Goal: Task Accomplishment & Management: Manage account settings

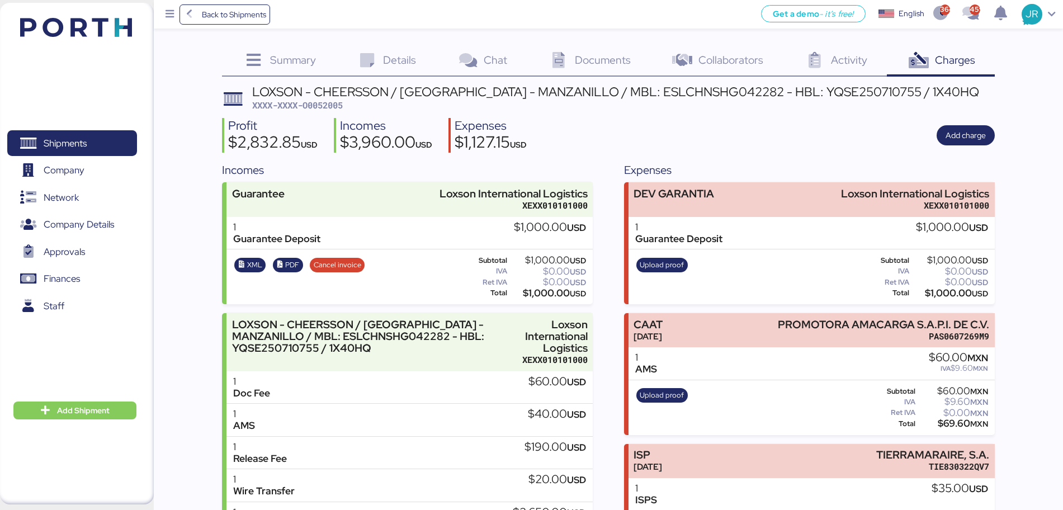
scroll to position [140, 0]
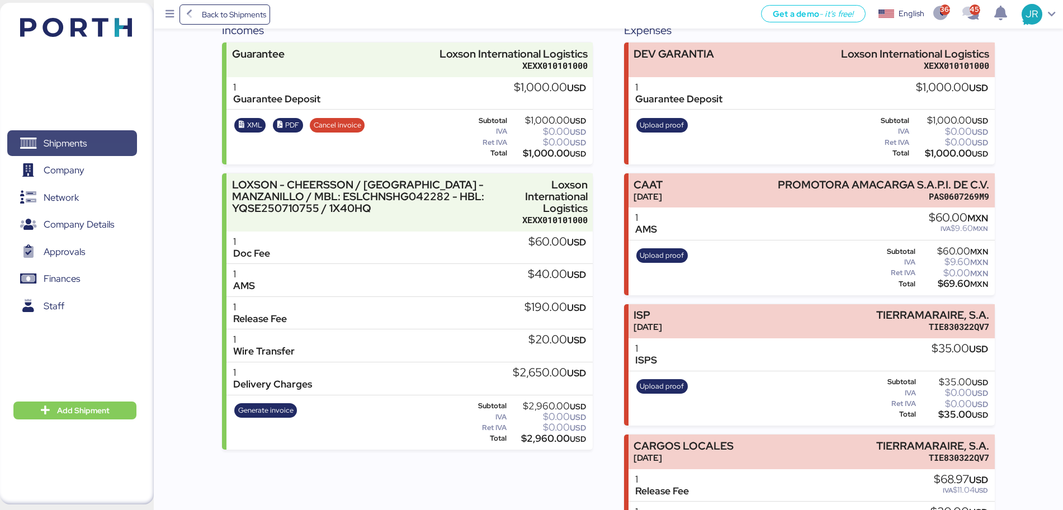
click at [70, 146] on span "Shipments" at bounding box center [65, 143] width 43 height 16
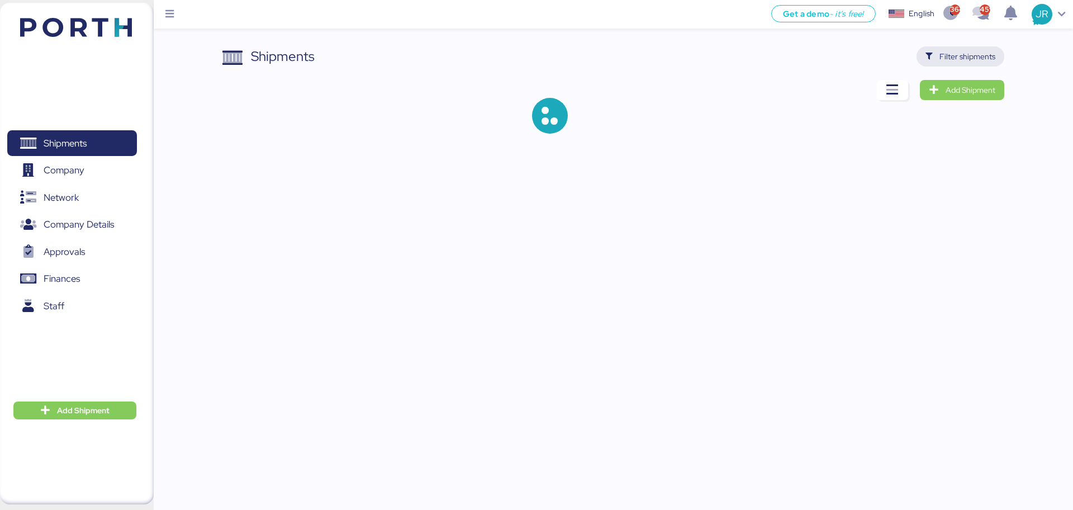
click at [959, 56] on span "Filter shipments" at bounding box center [968, 56] width 56 height 13
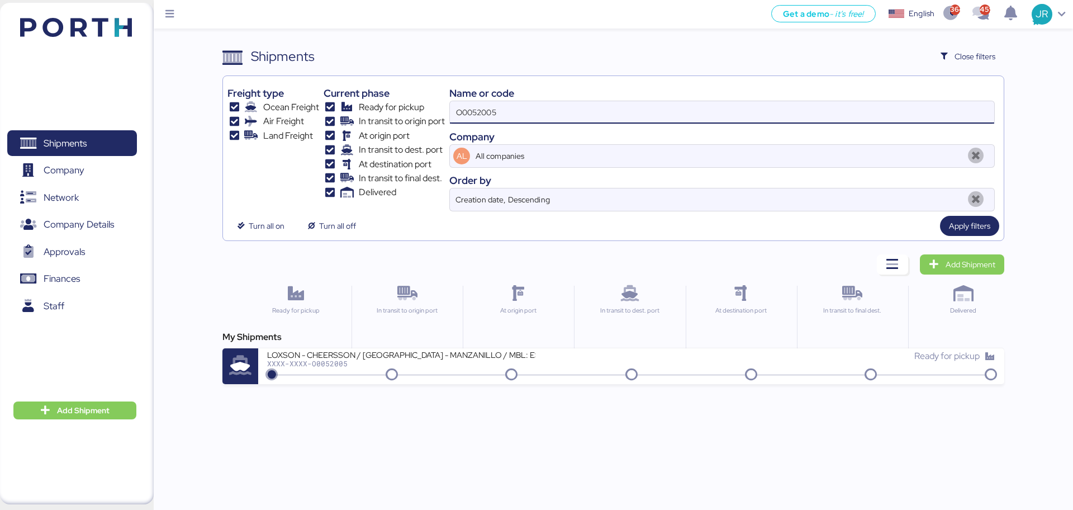
drag, startPoint x: 437, startPoint y: 108, endPoint x: 310, endPoint y: 107, distance: 127.5
click at [311, 108] on div "Freight type Ocean Freight Air Freight Land Freight Current phase Ready for pic…" at bounding box center [614, 146] width 772 height 131
paste input "1928"
type input "O0051928"
drag, startPoint x: 338, startPoint y: 351, endPoint x: 348, endPoint y: 343, distance: 12.7
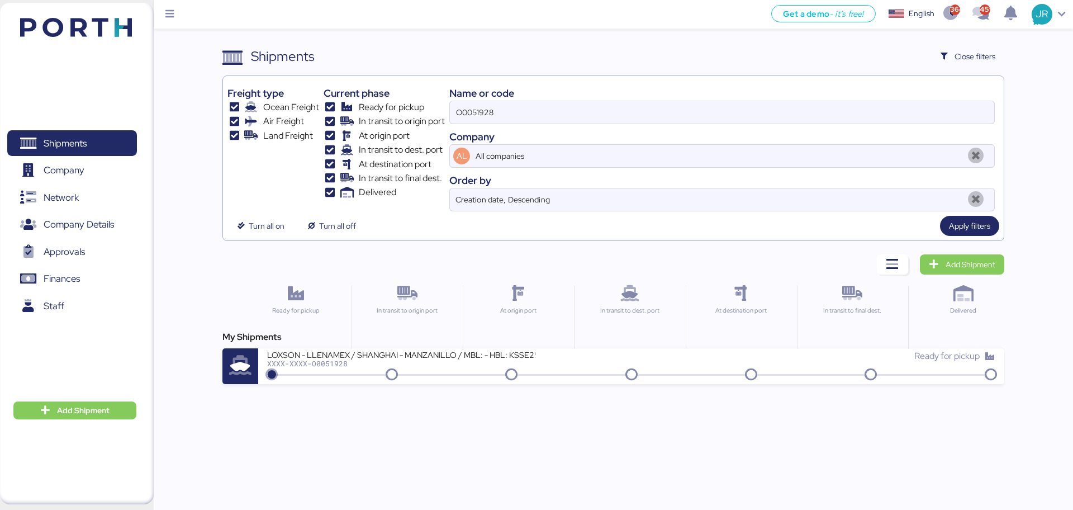
click at [338, 351] on div "LOXSON - LLENAMEX / SHANGHAI - MANZANILLO / MBL: - HBL: KSSE250706376 / LCL" at bounding box center [401, 354] width 268 height 10
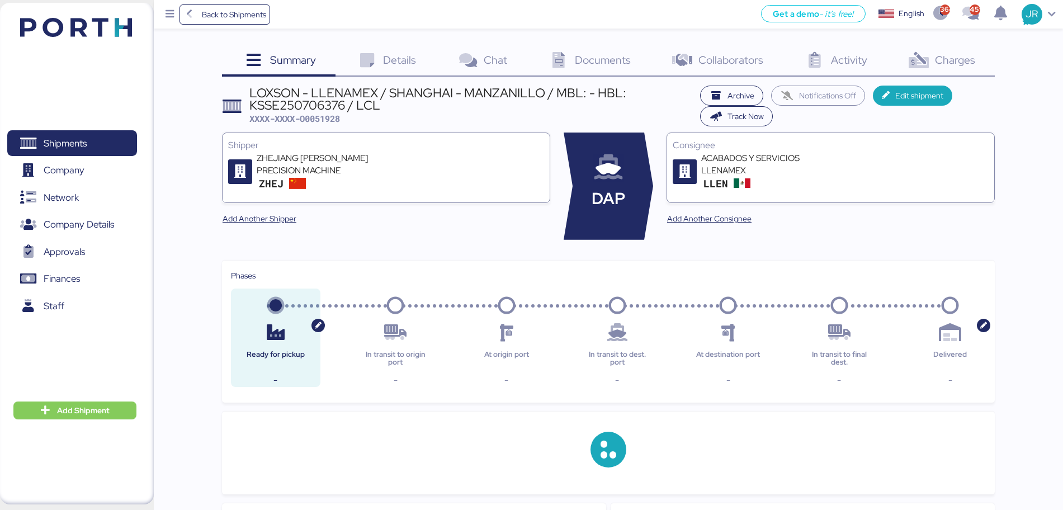
click at [936, 61] on span "Charges" at bounding box center [955, 60] width 40 height 15
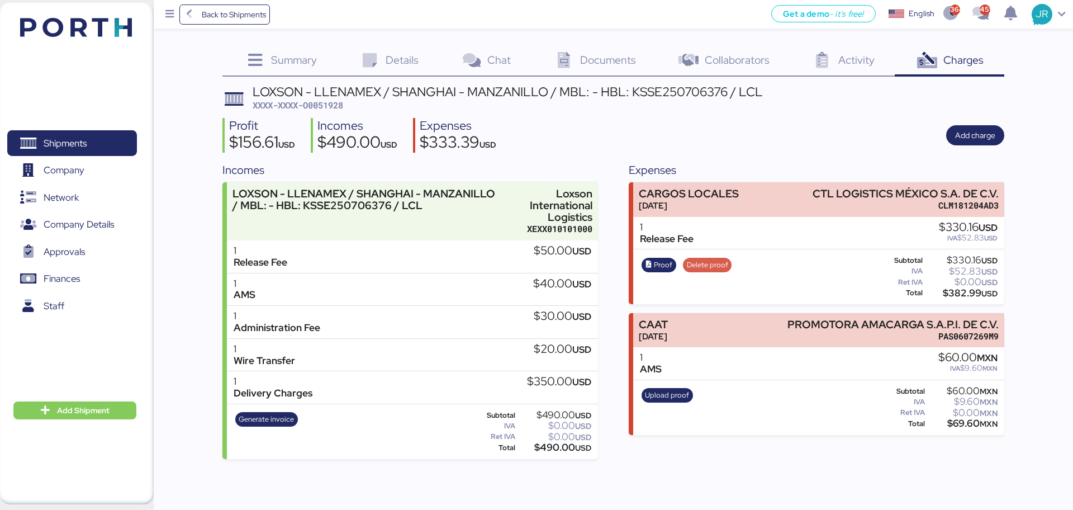
click at [701, 265] on span "Delete proof" at bounding box center [707, 265] width 41 height 12
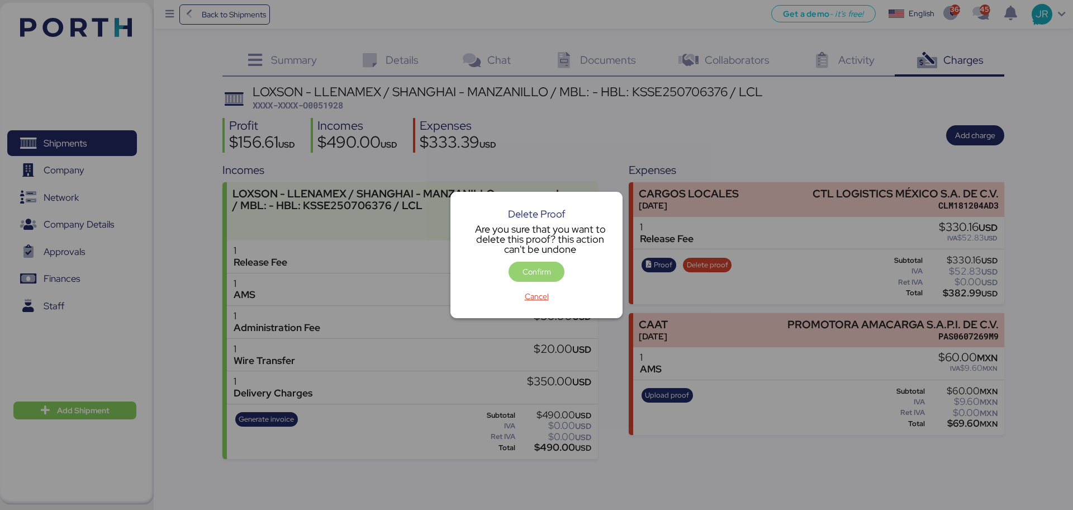
click at [554, 267] on span "Confirm" at bounding box center [537, 272] width 38 height 16
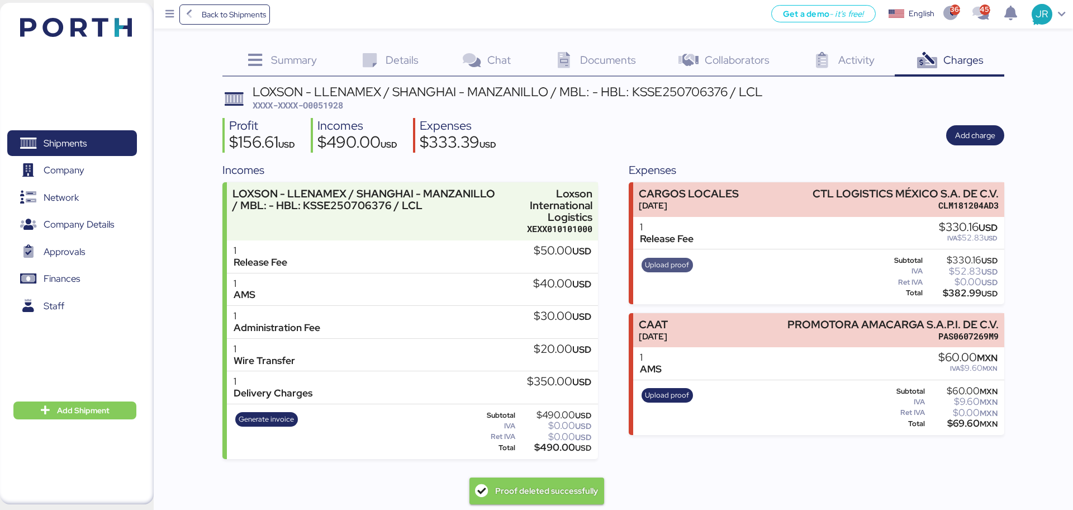
click at [672, 266] on span "Upload proof" at bounding box center [667, 265] width 44 height 12
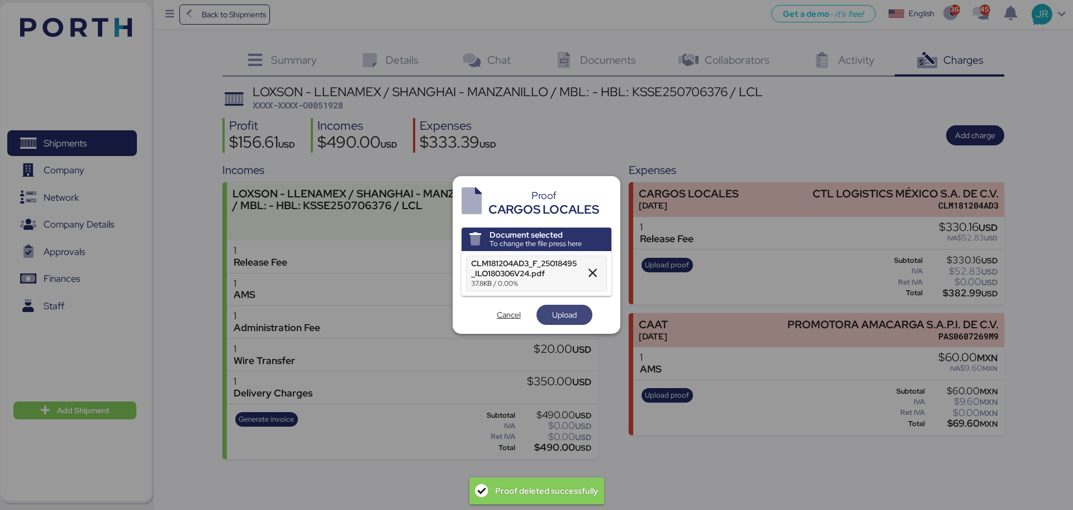
click at [563, 314] on span "Upload" at bounding box center [564, 314] width 25 height 13
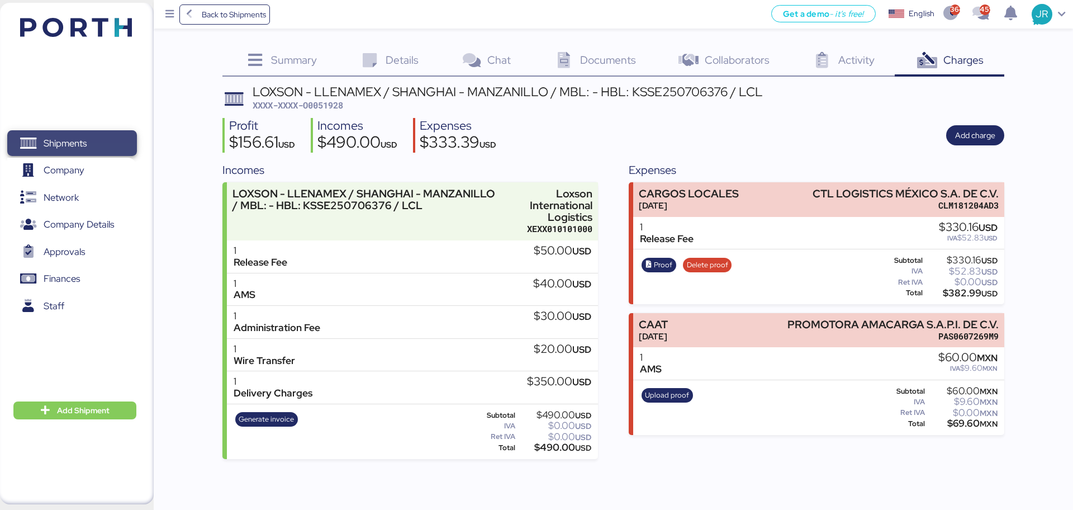
click at [87, 135] on span "Shipments" at bounding box center [72, 143] width 120 height 16
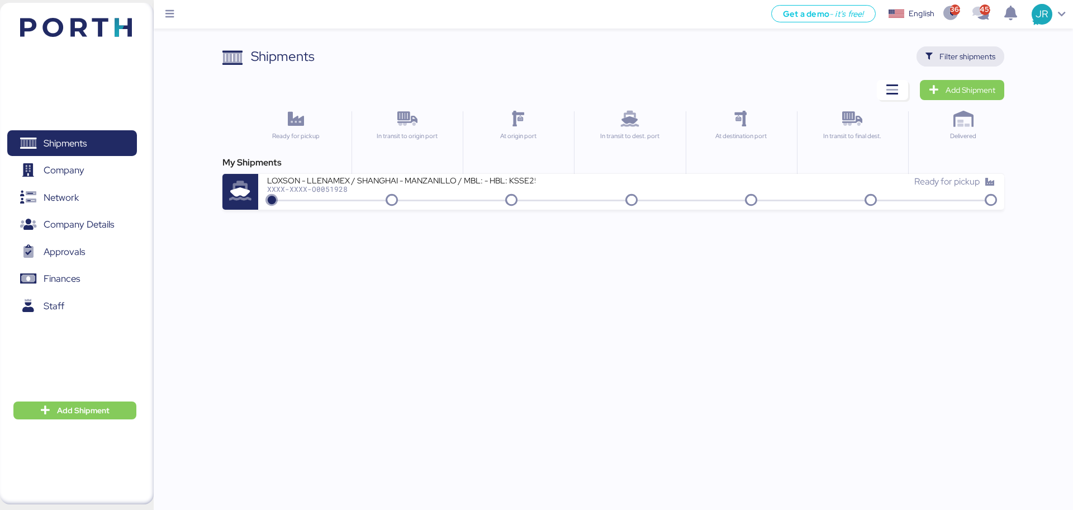
click at [952, 49] on span "Filter shipments" at bounding box center [961, 57] width 70 height 16
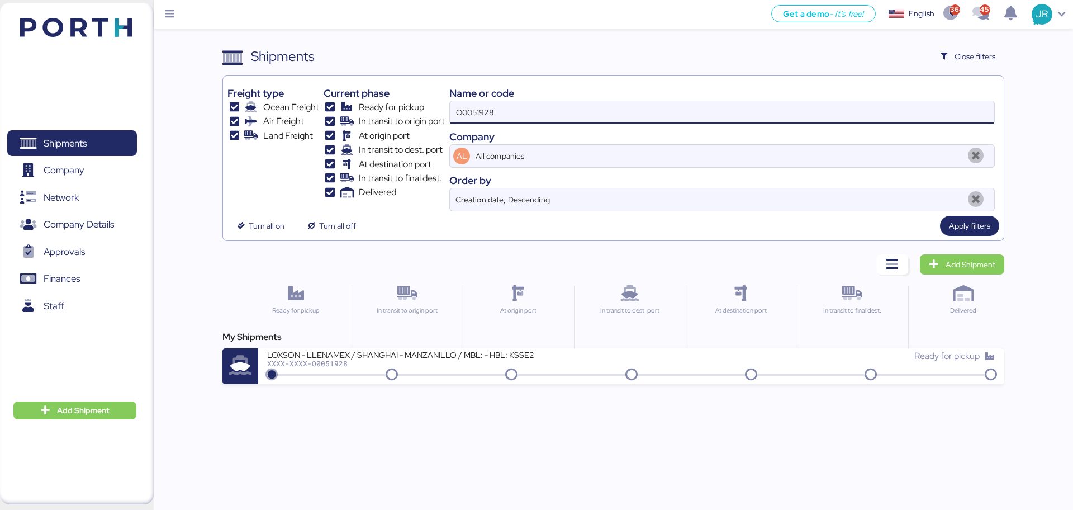
drag, startPoint x: 551, startPoint y: 105, endPoint x: 356, endPoint y: 97, distance: 195.8
click at [362, 106] on div "Freight type Ocean Freight Air Freight Land Freight Current phase Ready for pic…" at bounding box center [614, 146] width 772 height 131
paste input "FULL 1 FFAU4861910 & HPCU4259989 DATOS CAAT: 3WO7 Razón social: [PERSON_NAME] […"
type input "FULL 1 FFAU4861910 & HPCU4259989 DATOS CAAT: 3WO7 Razón social: [PERSON_NAME] […"
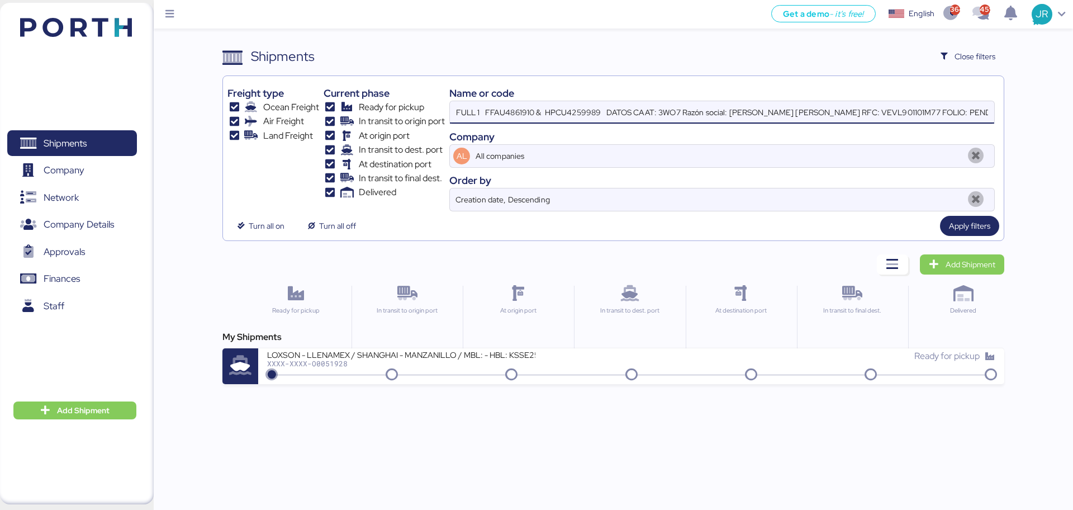
scroll to position [0, 559]
click at [561, 109] on input "FULL 1 FFAU4861910 & HPCU4259989 DATOS CAAT: 3WO7 Razón social: [PERSON_NAME] […" at bounding box center [722, 112] width 545 height 22
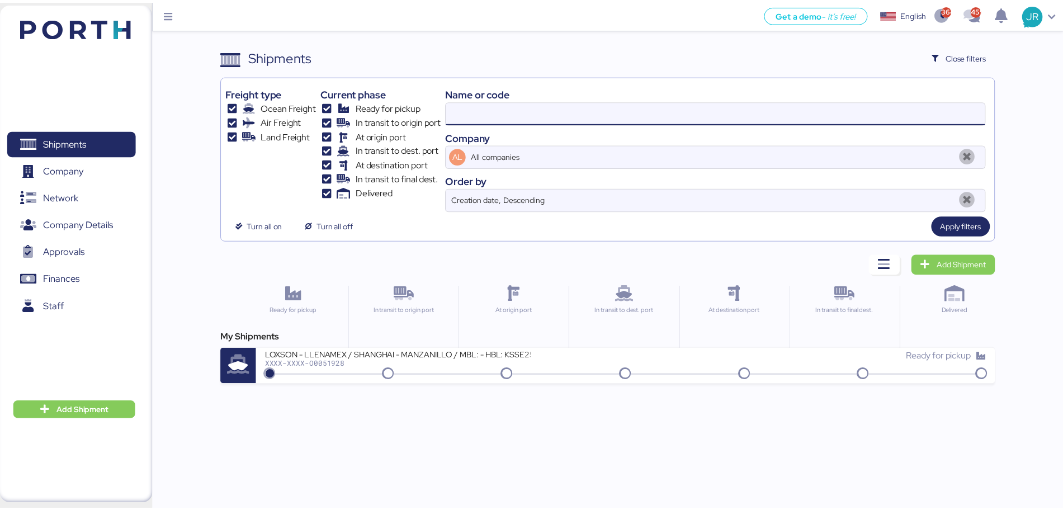
scroll to position [0, 0]
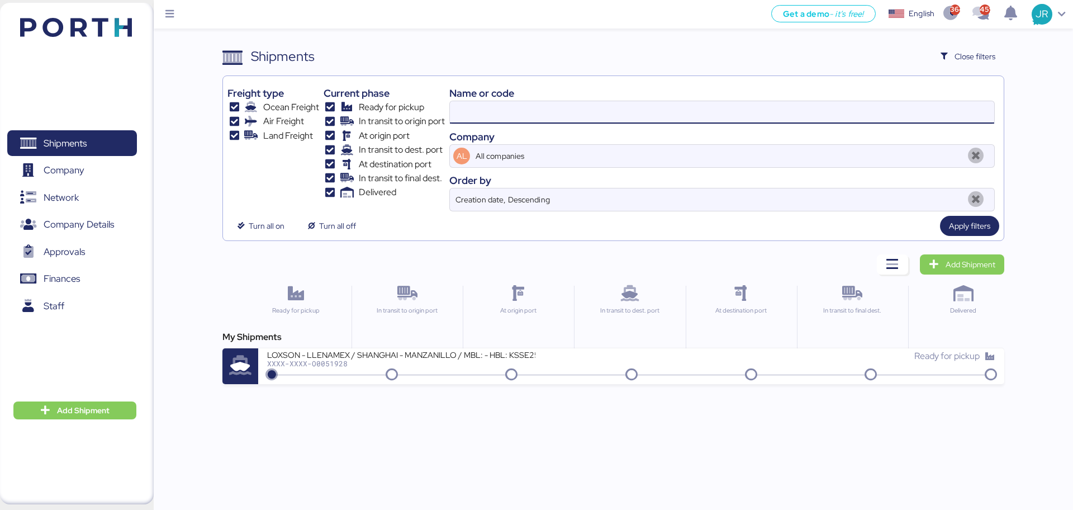
paste input "SHSI50256100"
type input "SHSI50256100"
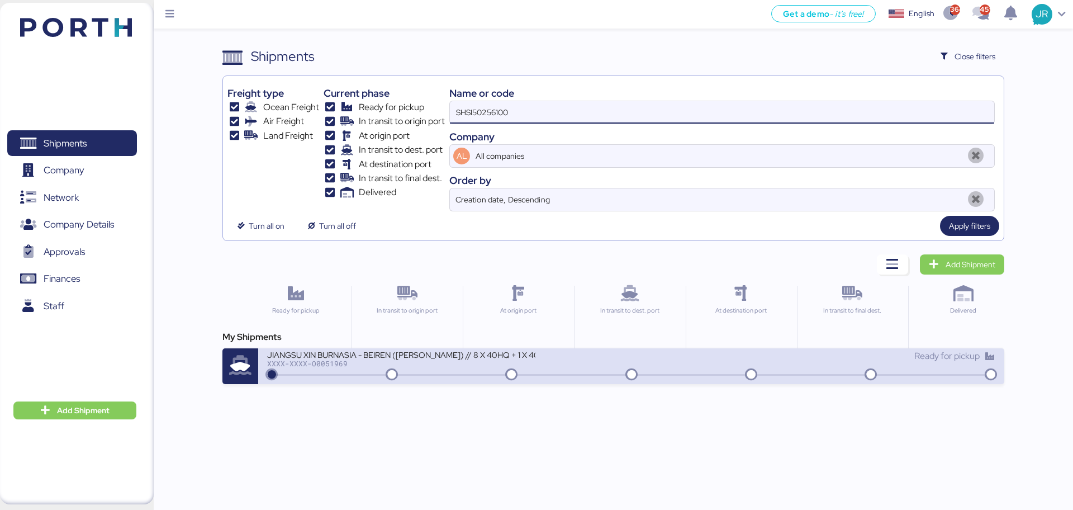
drag, startPoint x: 321, startPoint y: 358, endPoint x: 367, endPoint y: 308, distance: 68.9
click at [321, 360] on div "XXXX-XXXX-O0051969" at bounding box center [401, 364] width 268 height 8
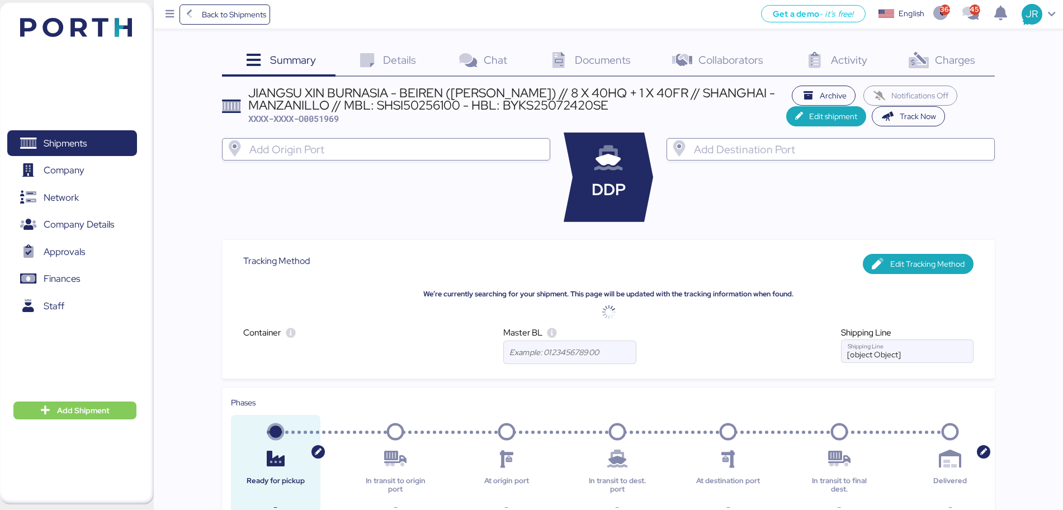
click at [930, 55] on icon at bounding box center [918, 61] width 24 height 16
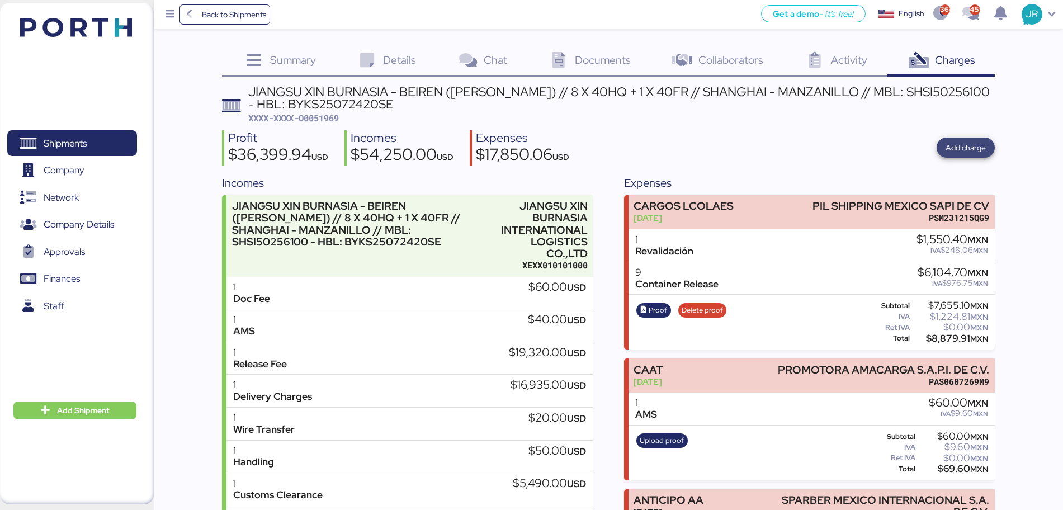
click at [953, 152] on span "Add charge" at bounding box center [965, 147] width 40 height 13
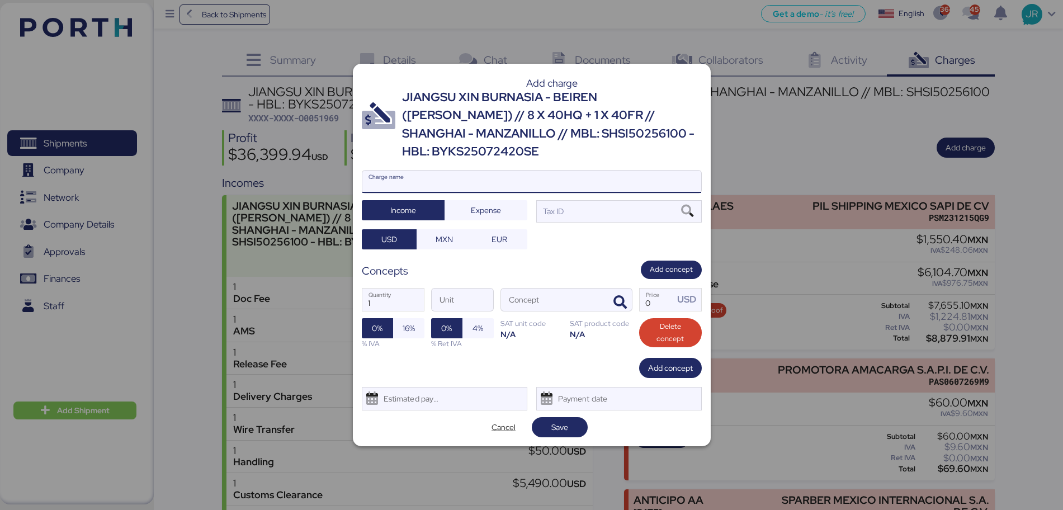
click at [388, 171] on input "Charge name" at bounding box center [531, 182] width 339 height 22
type input "[PERSON_NAME] TERRESTRE"
click at [479, 204] on span "Expense" at bounding box center [486, 210] width 30 height 13
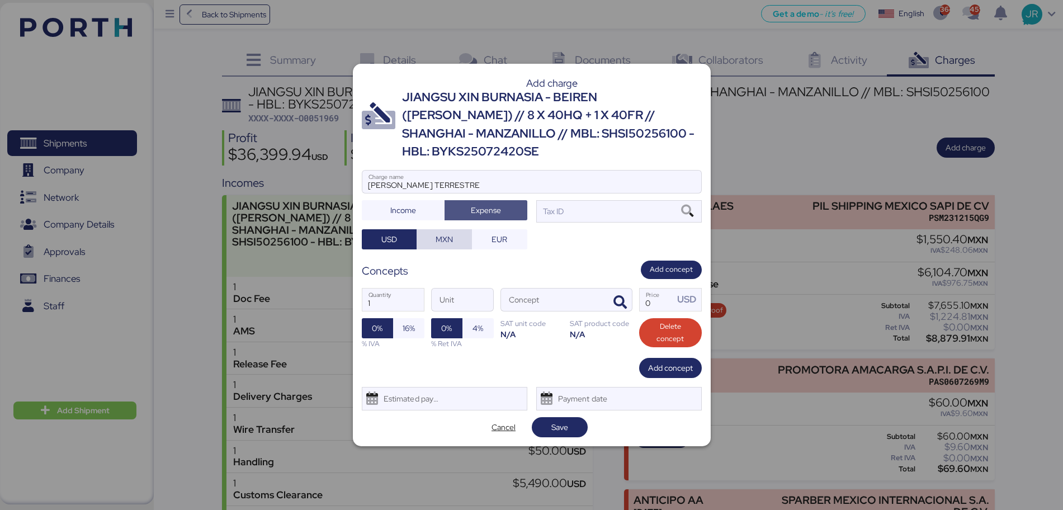
click at [455, 231] on span "MXN" at bounding box center [443, 239] width 37 height 16
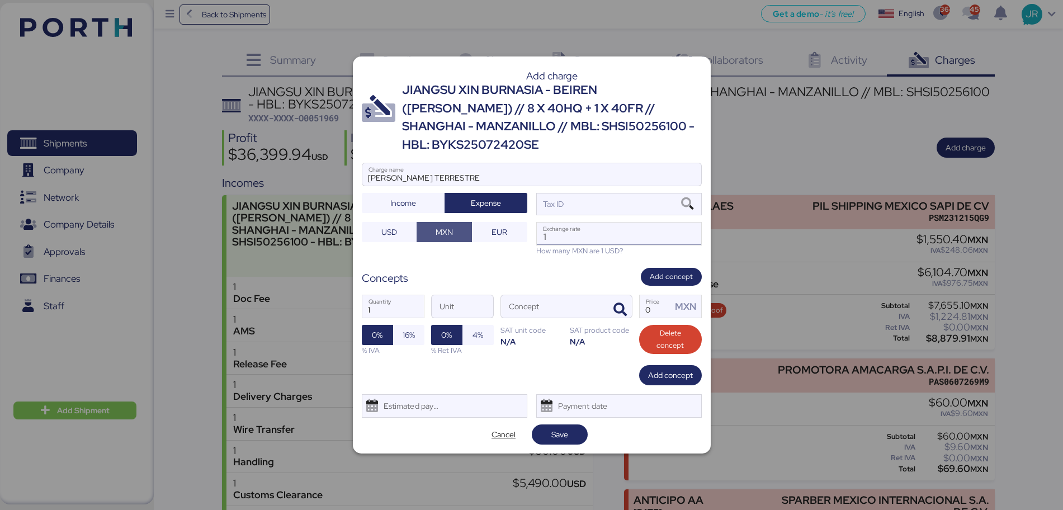
click at [575, 224] on input "1" at bounding box center [619, 234] width 164 height 22
paste input "18.5803"
type input "18.5803"
click at [619, 303] on icon "button" at bounding box center [619, 309] width 13 height 13
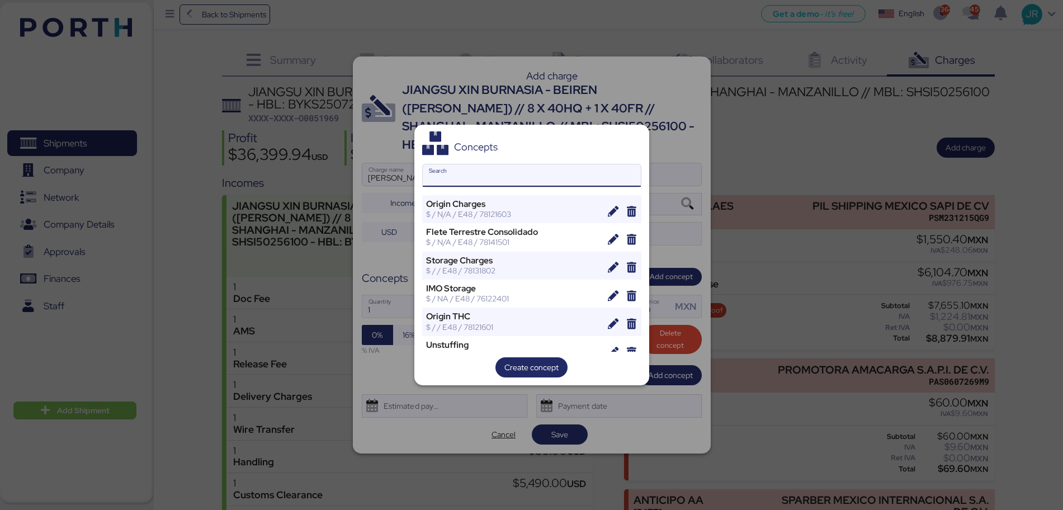
click at [490, 176] on input "Search" at bounding box center [532, 175] width 218 height 22
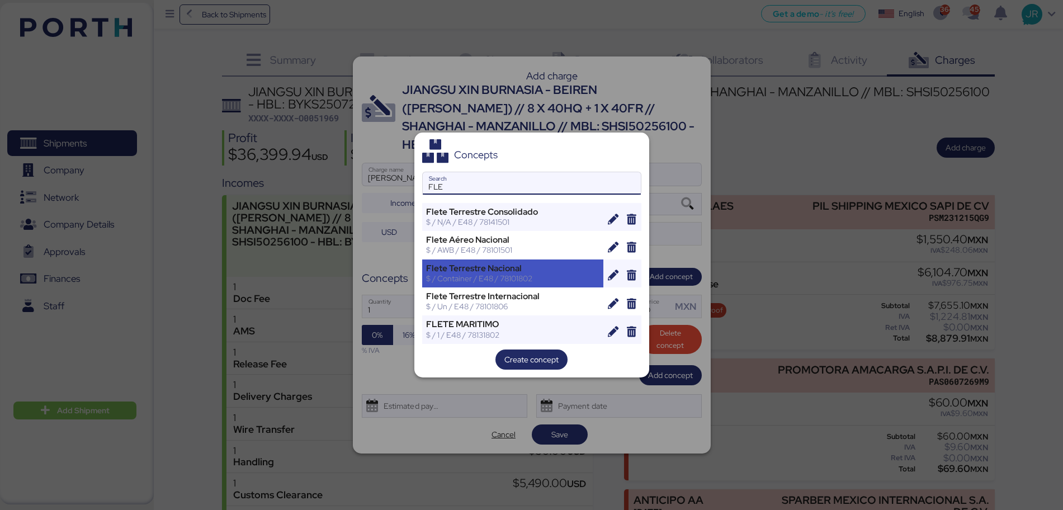
type input "FLE"
click at [508, 273] on div "$ / Container / E48 / 78101802" at bounding box center [513, 278] width 174 height 10
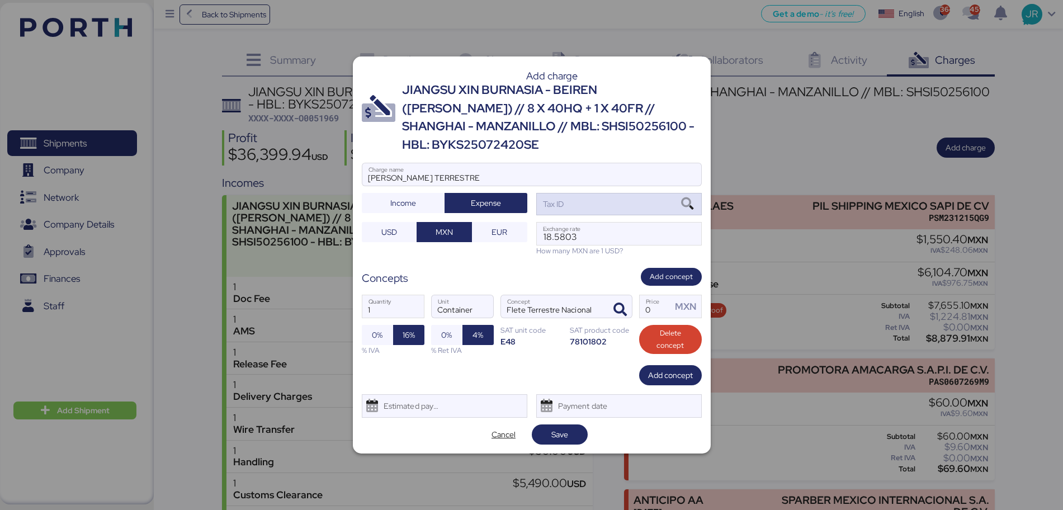
click at [684, 198] on icon at bounding box center [687, 204] width 19 height 12
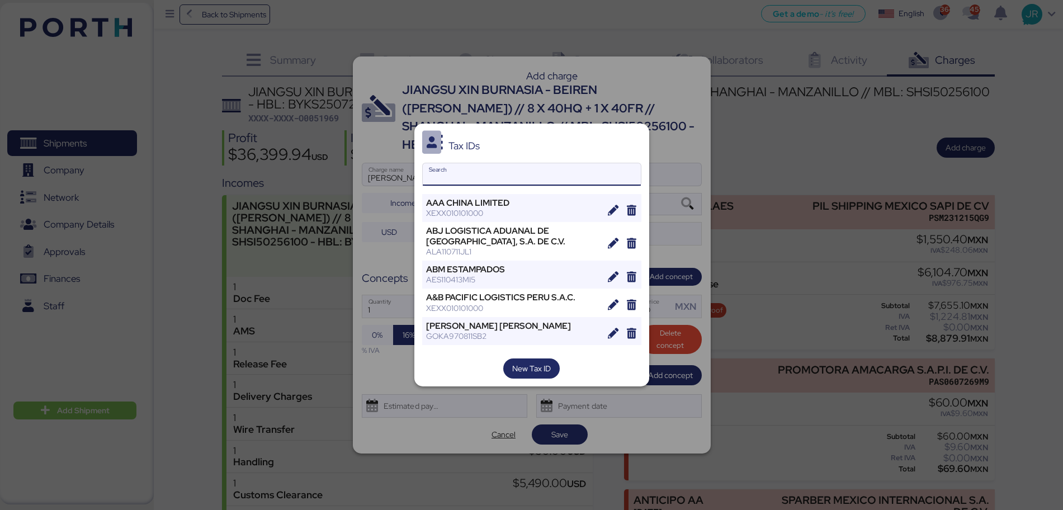
click at [447, 179] on input "Search" at bounding box center [532, 174] width 218 height 22
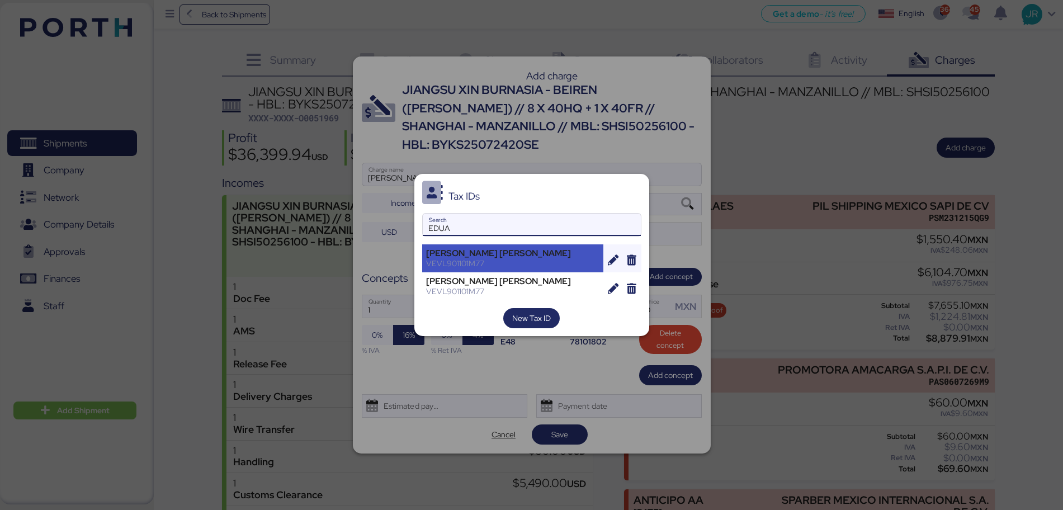
type input "EDUA"
click at [463, 251] on div "[PERSON_NAME] [PERSON_NAME]" at bounding box center [513, 253] width 174 height 10
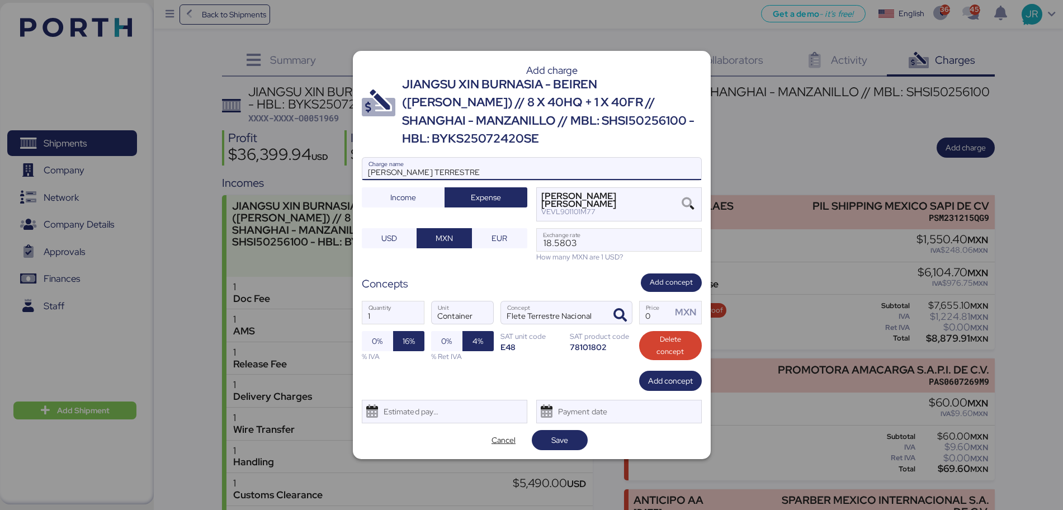
click at [501, 165] on input "[PERSON_NAME] TERRESTRE" at bounding box center [531, 169] width 339 height 22
paste input "FFAU4861910 & HPCU4259989"
type input "[PERSON_NAME] TERRESTRE FULL 1 FFAU4861910 & HPCU4259989"
click at [553, 433] on span "Save" at bounding box center [559, 439] width 17 height 13
click at [652, 310] on input "Price MXN" at bounding box center [656, 312] width 32 height 22
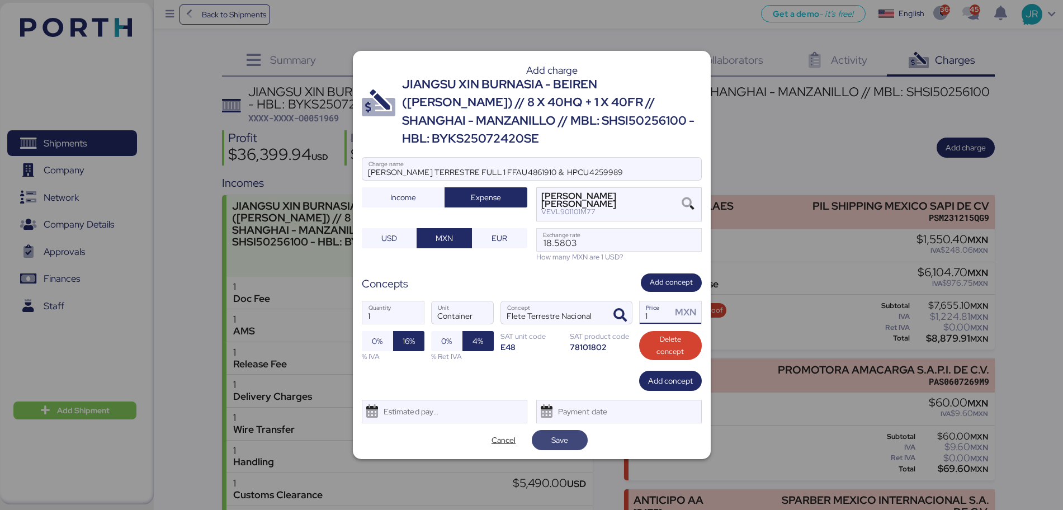
type input "1"
click at [554, 433] on span "Save" at bounding box center [559, 439] width 17 height 13
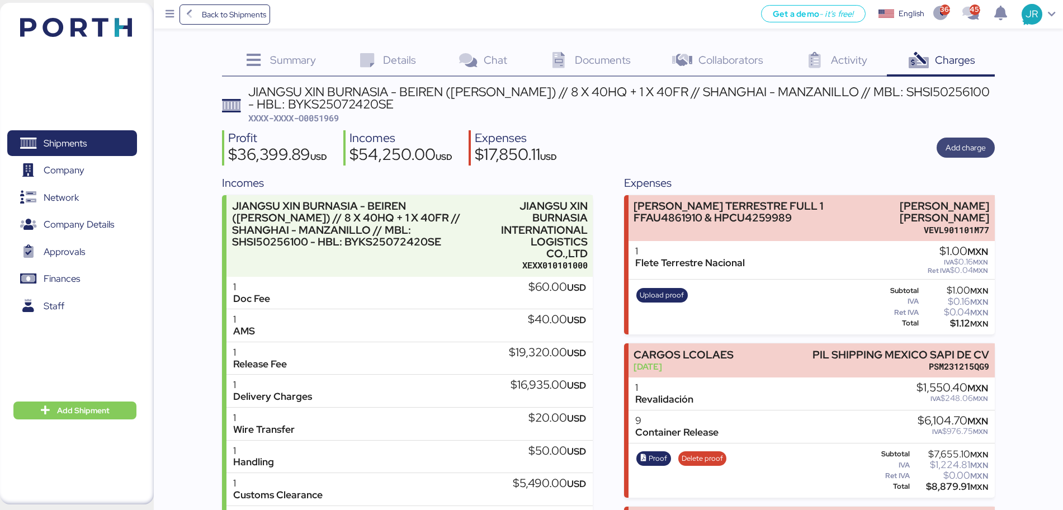
click at [947, 148] on span "Add charge" at bounding box center [965, 147] width 40 height 13
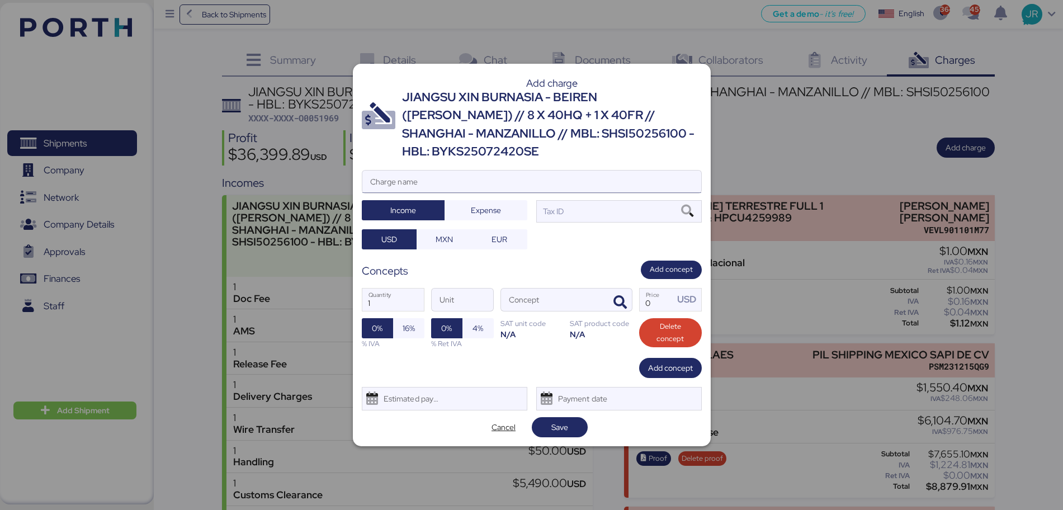
click at [458, 181] on input "Charge name" at bounding box center [531, 182] width 339 height 22
type input "FULL 2"
click at [471, 204] on span "Expense" at bounding box center [486, 210] width 30 height 13
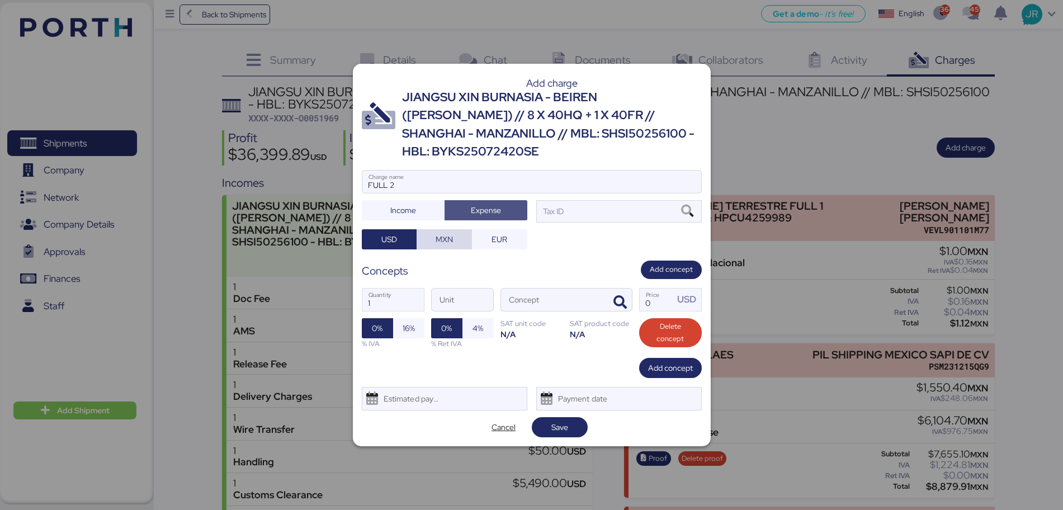
click at [447, 233] on span "MXN" at bounding box center [444, 239] width 17 height 13
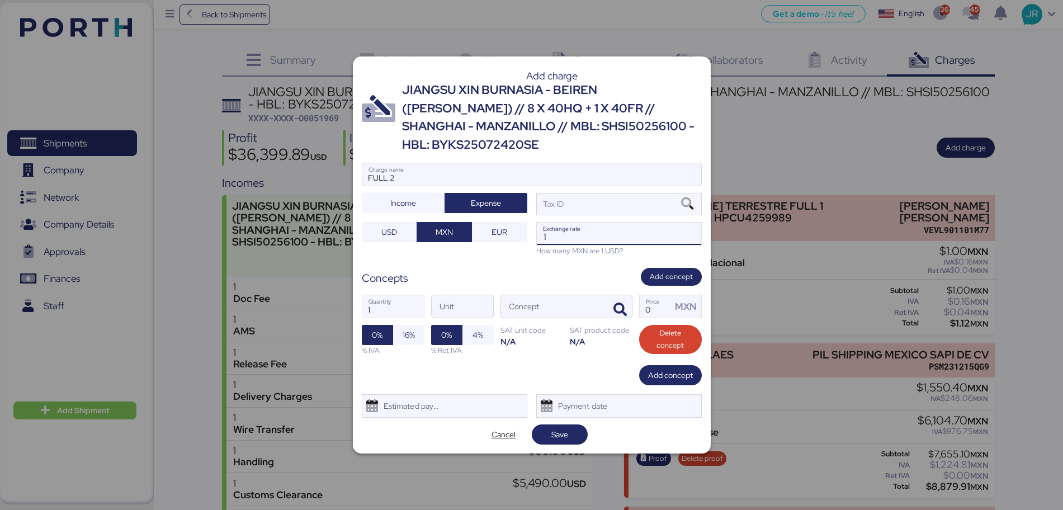
click at [590, 233] on input "1" at bounding box center [619, 234] width 164 height 22
paste input "18.5803"
type input "18.5803"
click at [685, 198] on icon at bounding box center [687, 204] width 19 height 12
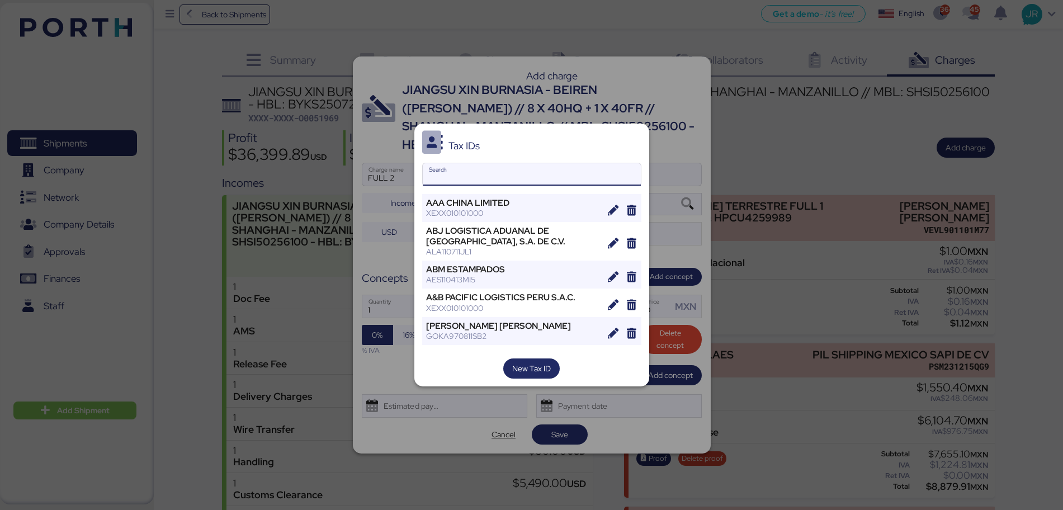
click at [462, 178] on input "Search" at bounding box center [532, 174] width 218 height 22
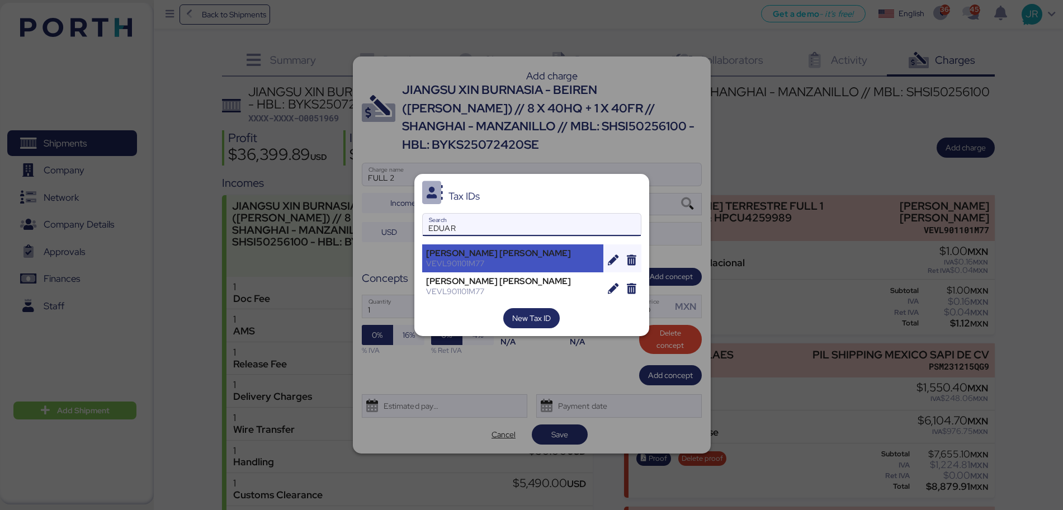
type input "EDUAR"
click at [458, 248] on div "[PERSON_NAME] [PERSON_NAME]" at bounding box center [513, 253] width 174 height 10
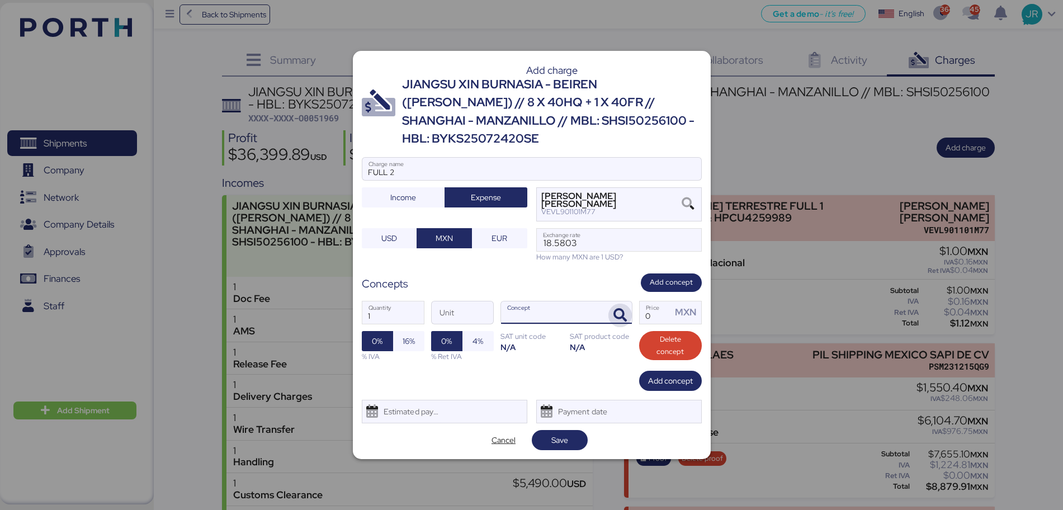
click at [616, 309] on icon "button" at bounding box center [619, 315] width 13 height 13
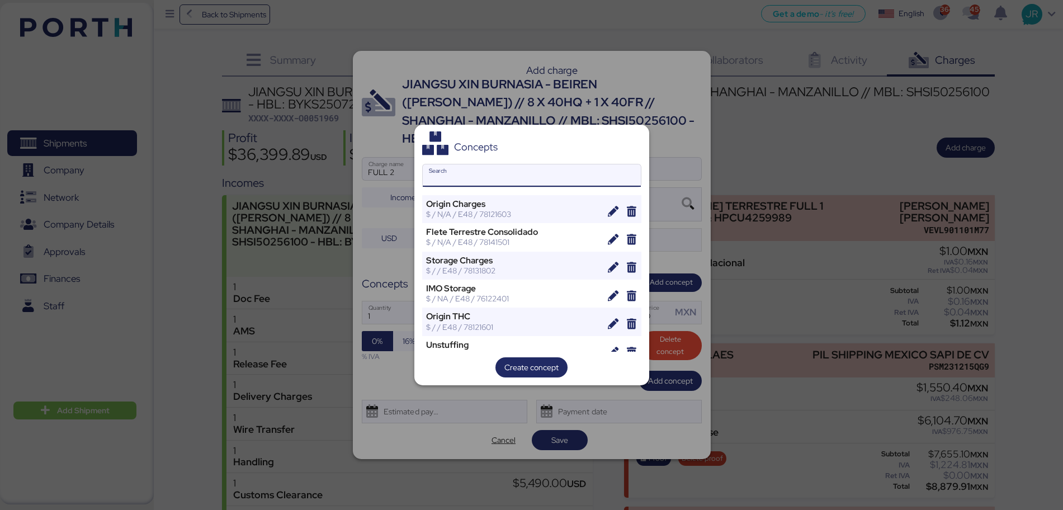
click at [480, 169] on input "Search" at bounding box center [532, 175] width 218 height 22
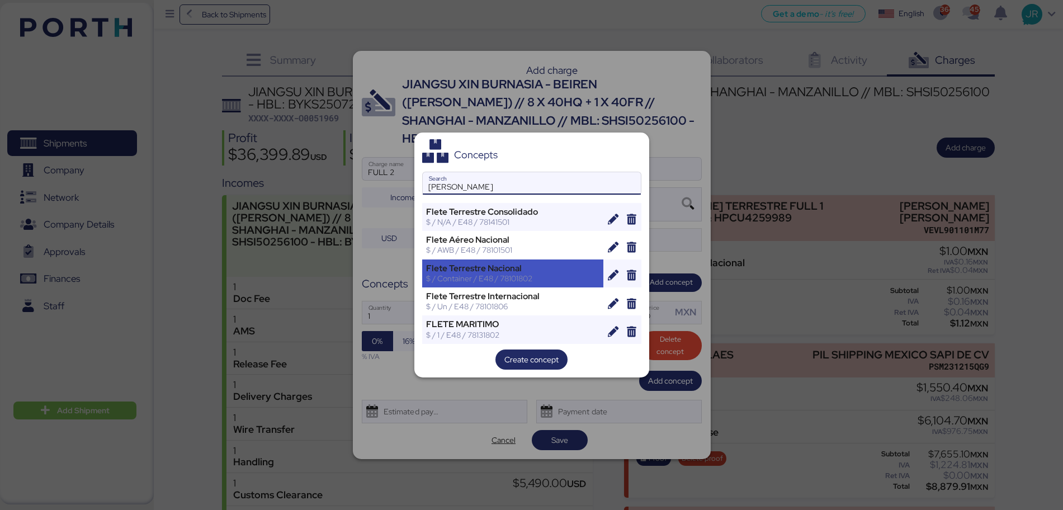
type input "[PERSON_NAME]"
click at [494, 266] on div "Flete Terrestre Nacional" at bounding box center [513, 268] width 174 height 10
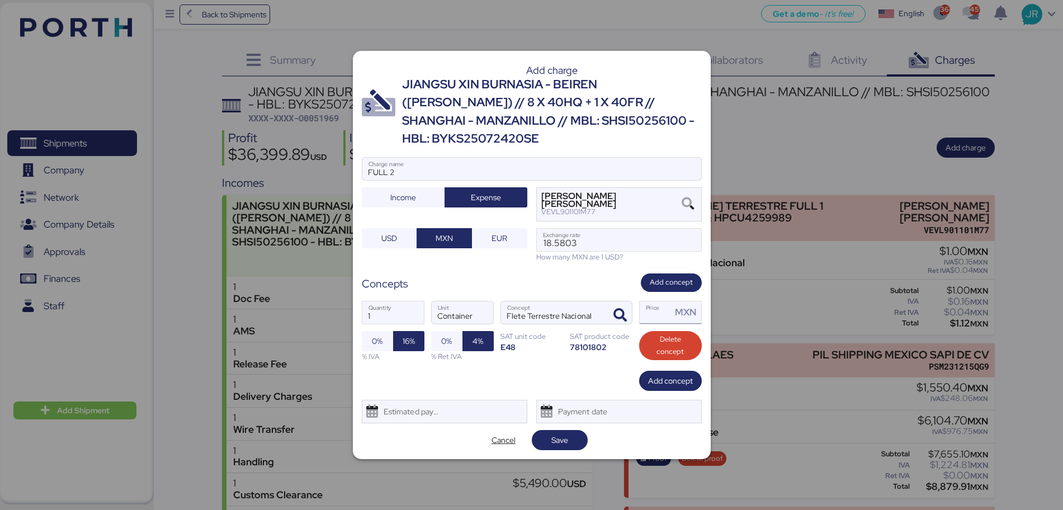
click at [654, 306] on input "Price MXN" at bounding box center [656, 312] width 32 height 22
type input "1"
click at [556, 433] on span "Save" at bounding box center [559, 439] width 17 height 13
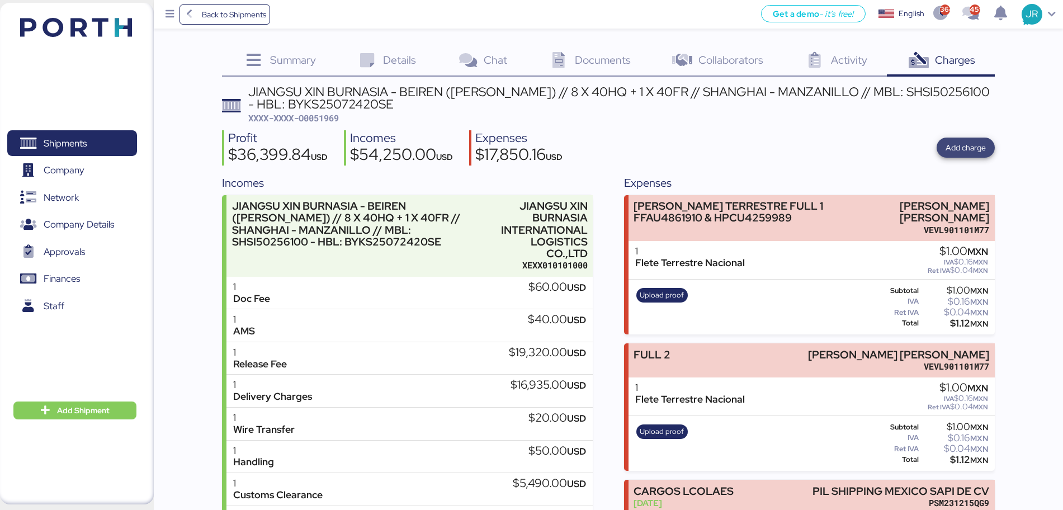
click at [946, 153] on span "Add charge" at bounding box center [965, 147] width 40 height 13
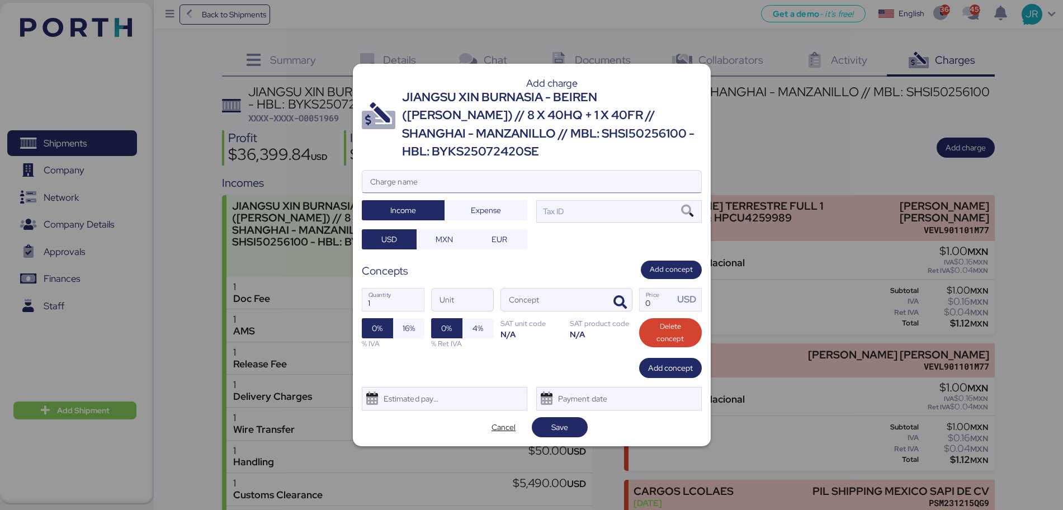
click at [431, 176] on input "Charge name" at bounding box center [531, 182] width 339 height 22
type input "FULL 3"
click at [461, 202] on span "Expense" at bounding box center [485, 210] width 65 height 16
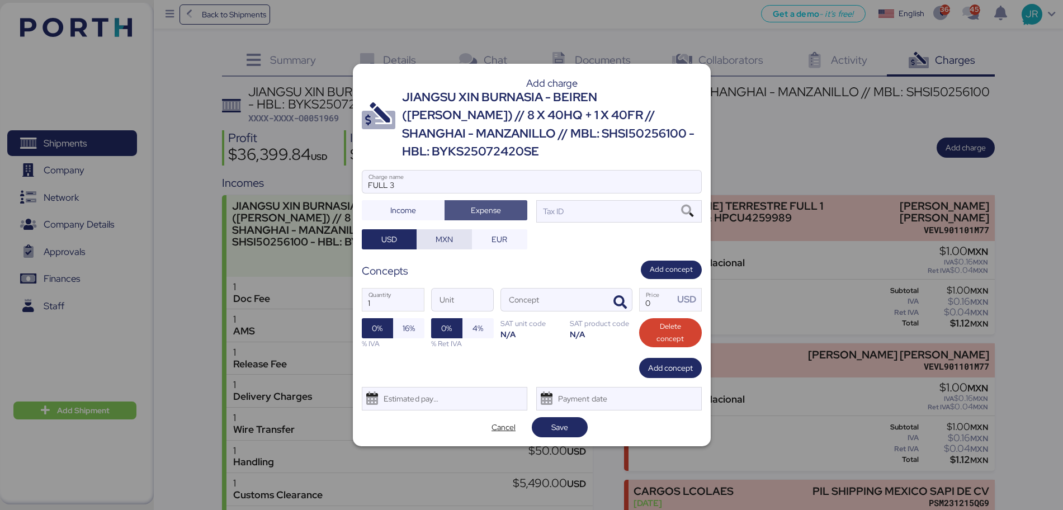
click at [436, 236] on span "MXN" at bounding box center [444, 239] width 17 height 13
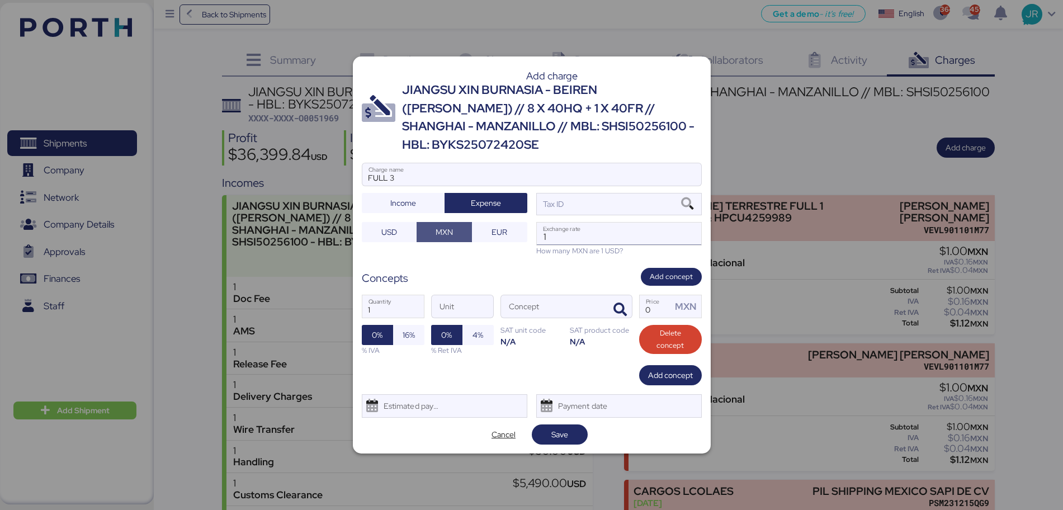
click at [578, 226] on input "1" at bounding box center [619, 234] width 164 height 22
paste input "18.5803"
type input "18.5803"
click at [691, 198] on icon at bounding box center [687, 204] width 19 height 12
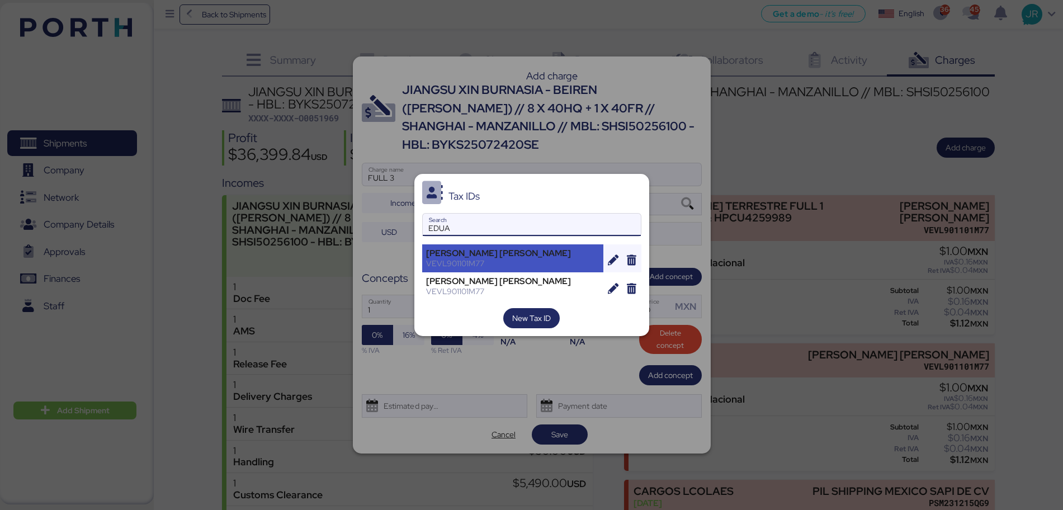
type input "EDUA"
click at [516, 252] on div "[PERSON_NAME] [PERSON_NAME]" at bounding box center [513, 253] width 174 height 10
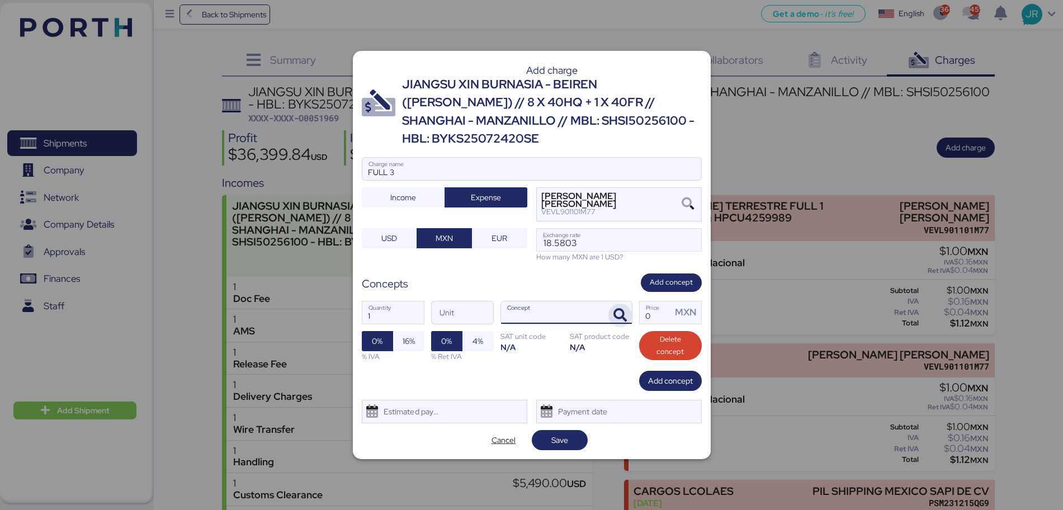
click at [614, 309] on icon "button" at bounding box center [619, 315] width 13 height 13
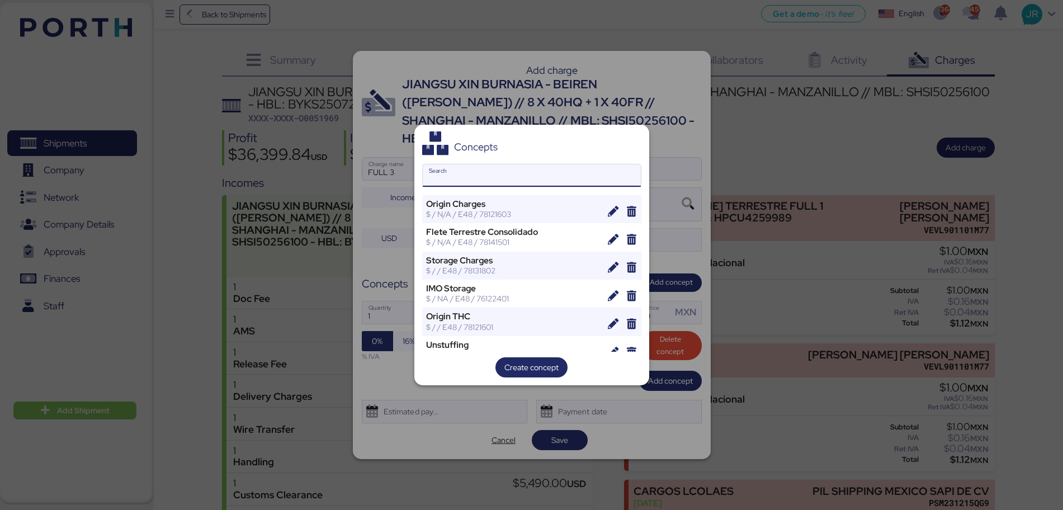
click at [451, 168] on input "Search" at bounding box center [532, 175] width 218 height 22
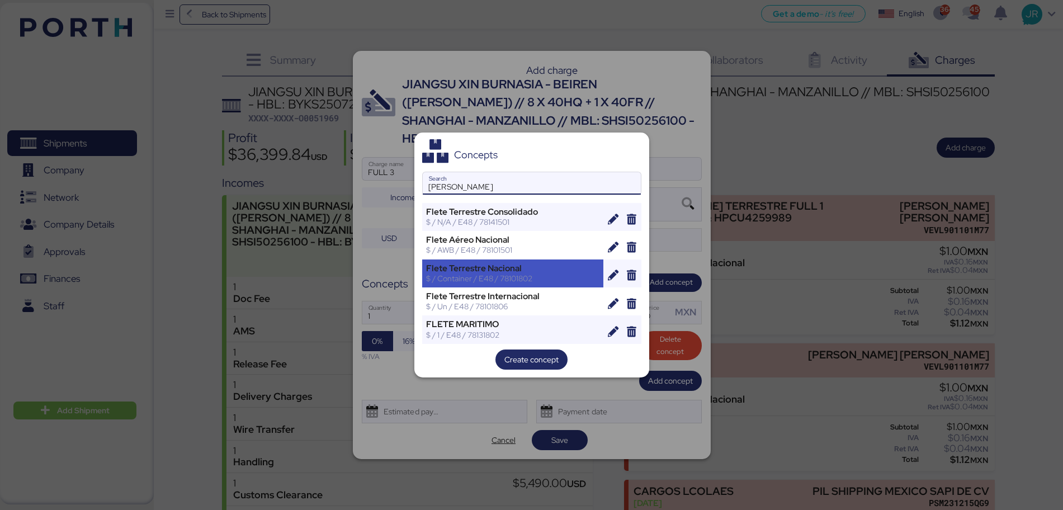
type input "[PERSON_NAME]"
click at [478, 267] on div "Flete Terrestre Nacional" at bounding box center [513, 268] width 174 height 10
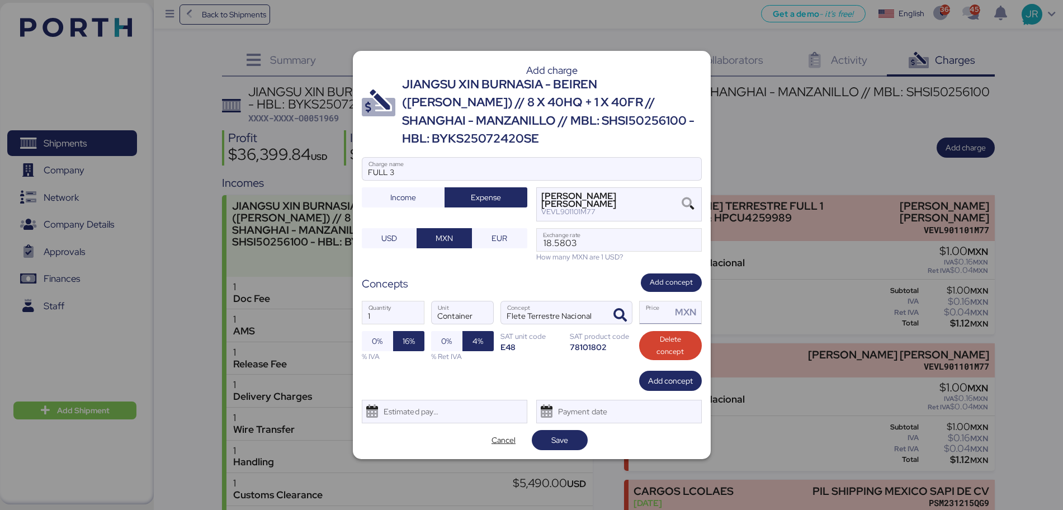
click at [647, 305] on input "Price MXN" at bounding box center [656, 312] width 32 height 22
type input "1"
click at [554, 433] on span "Save" at bounding box center [559, 439] width 17 height 13
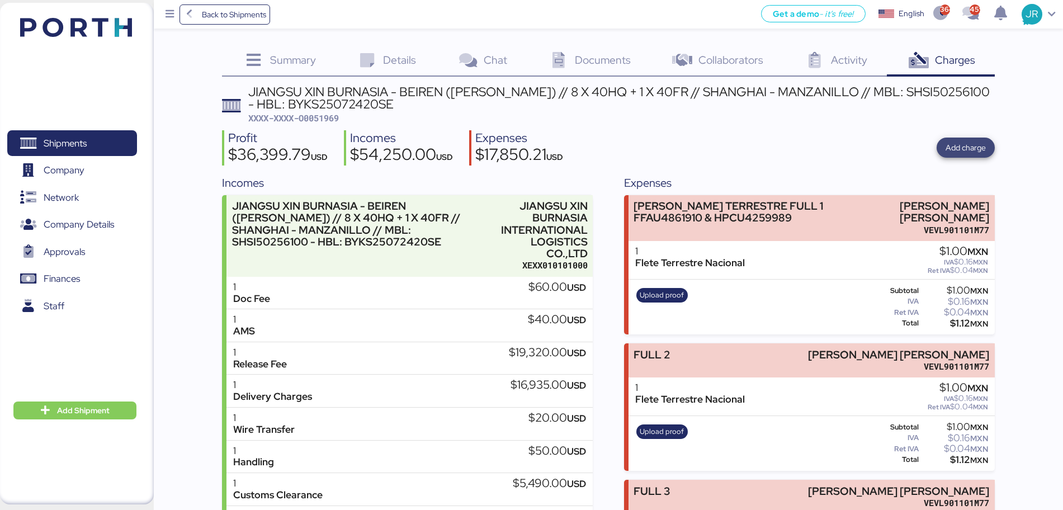
click at [961, 139] on span "Add charge" at bounding box center [966, 148] width 58 height 20
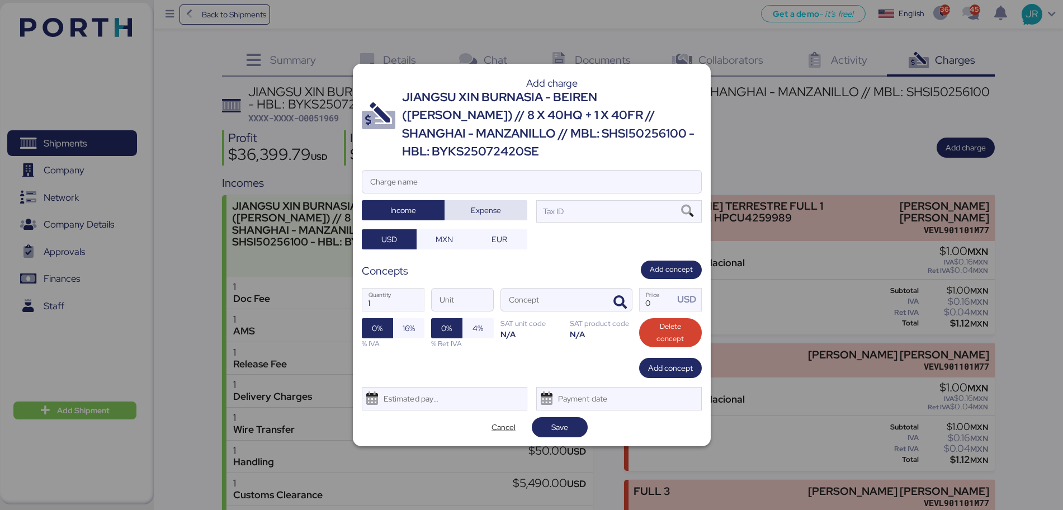
click at [444, 200] on span "Expense" at bounding box center [485, 210] width 83 height 20
click at [431, 178] on input "Charge name" at bounding box center [531, 182] width 339 height 22
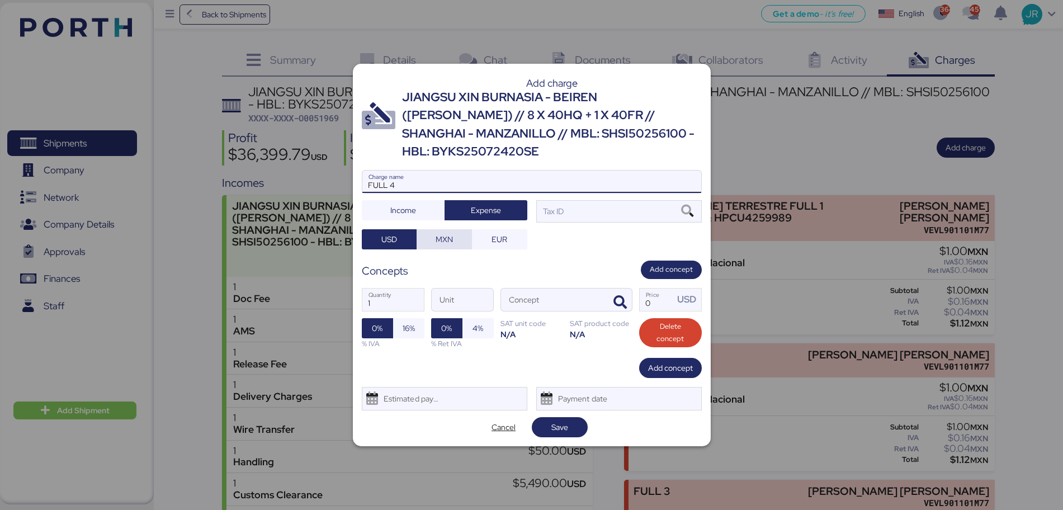
type input "FULL 4"
drag, startPoint x: 430, startPoint y: 228, endPoint x: 461, endPoint y: 228, distance: 30.8
click at [431, 231] on span "MXN" at bounding box center [443, 239] width 37 height 16
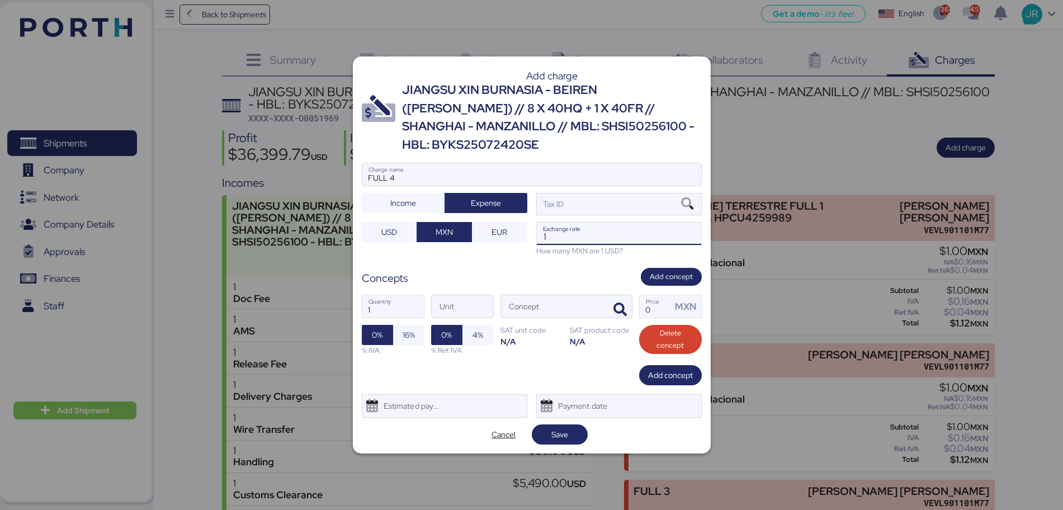
click at [561, 227] on input "1" at bounding box center [619, 234] width 164 height 22
paste input "18.5803"
type input "18.5803"
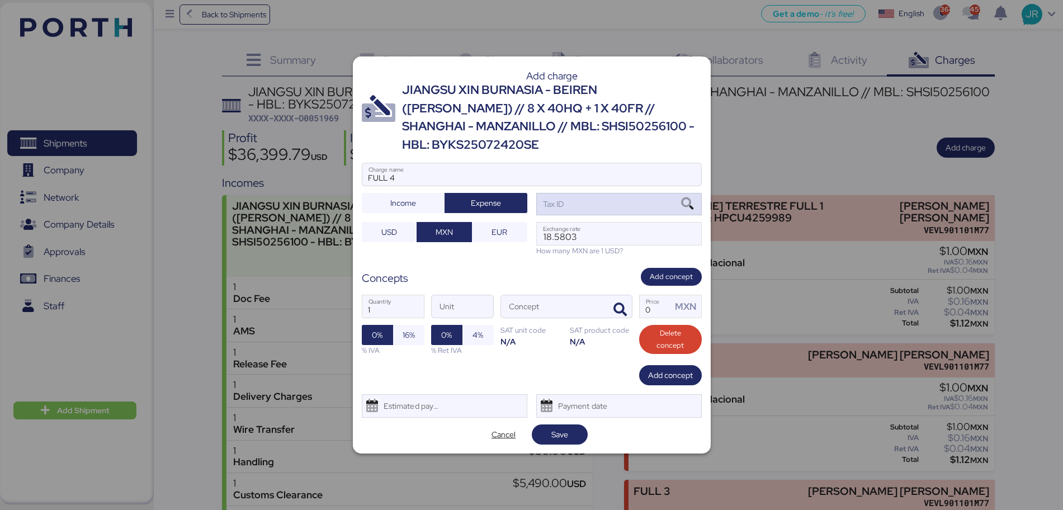
click at [691, 198] on icon at bounding box center [687, 204] width 19 height 12
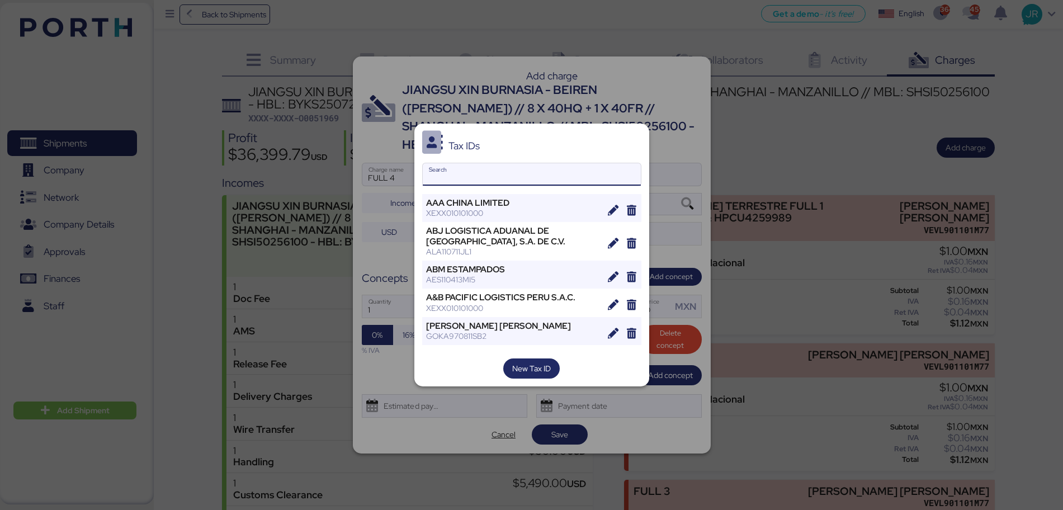
click at [455, 176] on input "Search" at bounding box center [532, 174] width 218 height 22
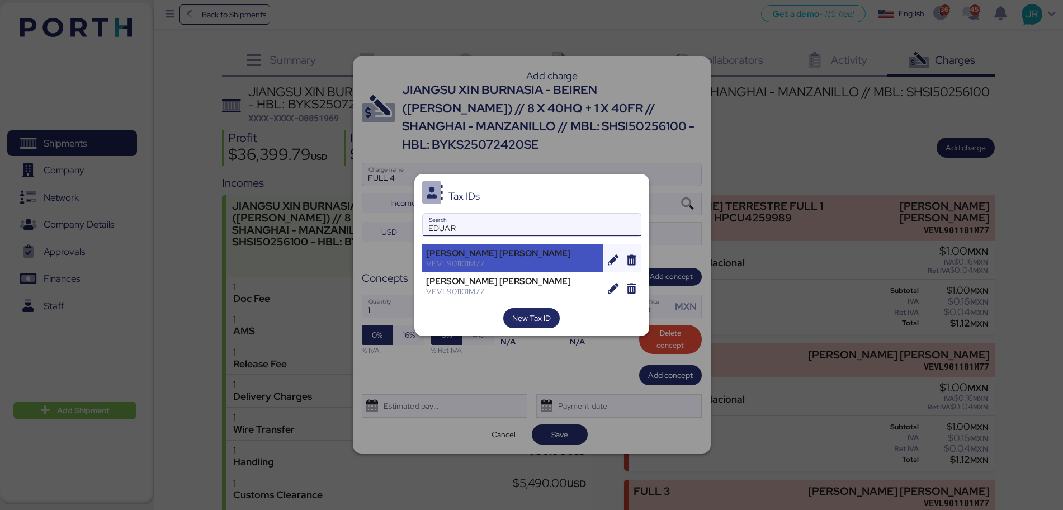
type input "EDUAR"
click at [472, 250] on div "[PERSON_NAME] [PERSON_NAME]" at bounding box center [513, 253] width 174 height 10
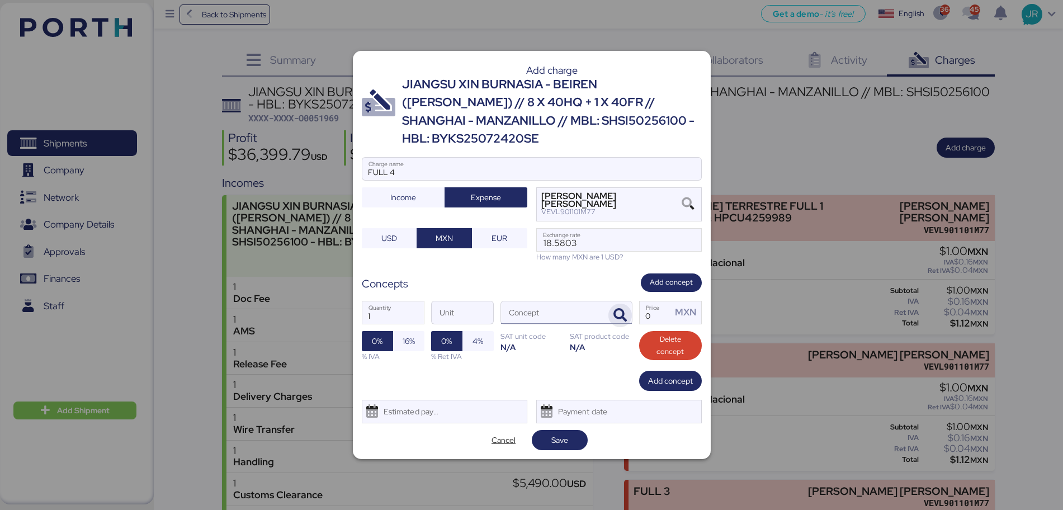
click at [621, 309] on icon "button" at bounding box center [619, 315] width 13 height 13
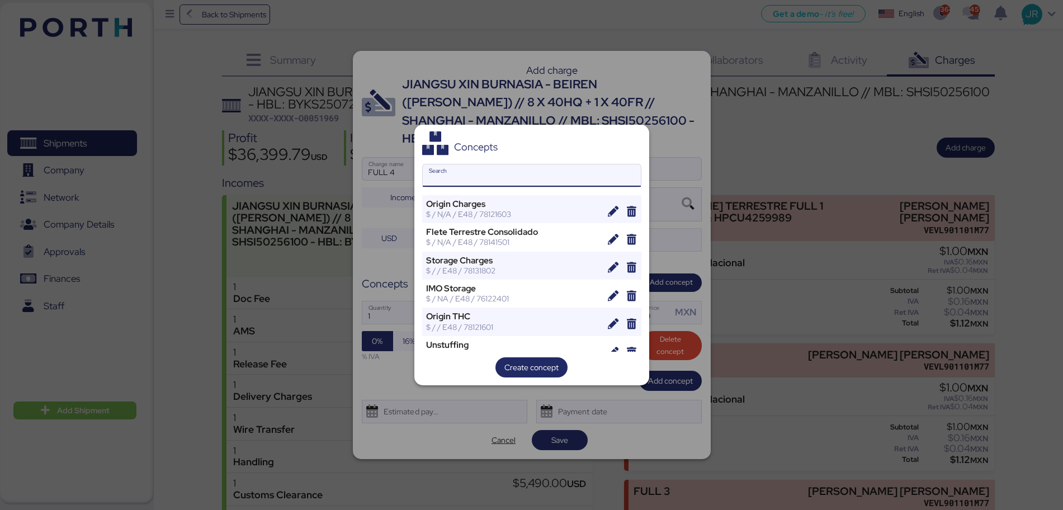
click at [464, 183] on input "Search" at bounding box center [532, 175] width 218 height 22
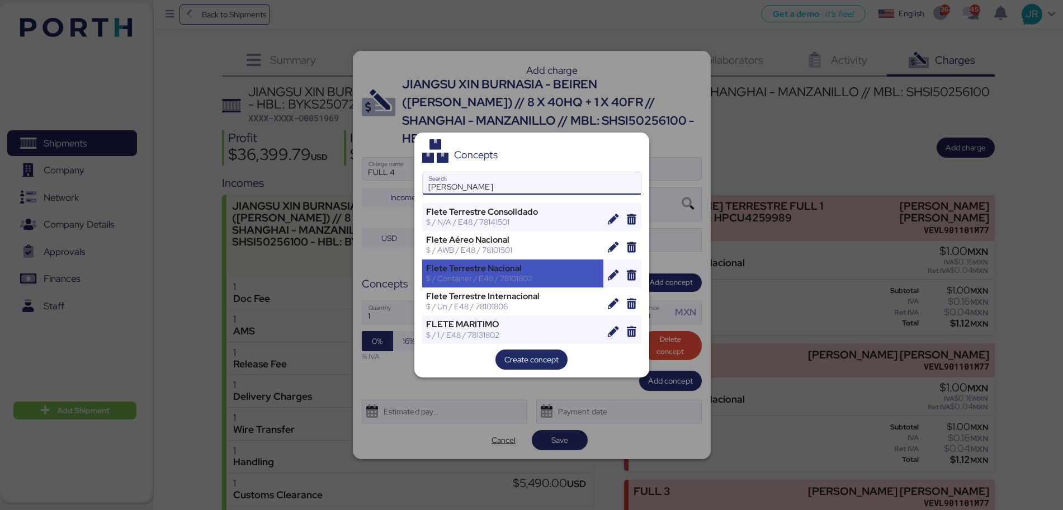
type input "[PERSON_NAME]"
click at [479, 274] on div "$ / Container / E48 / 78101802" at bounding box center [513, 278] width 174 height 10
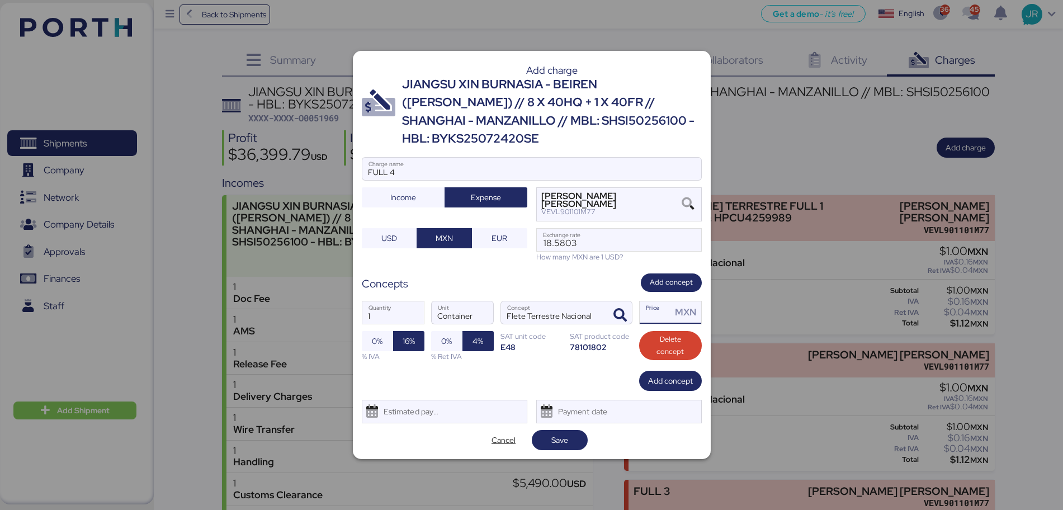
click at [649, 308] on input "Price MXN" at bounding box center [656, 312] width 32 height 22
type input "1"
click at [486, 165] on input "FULL 4" at bounding box center [531, 169] width 339 height 22
paste input "PCIU9190236 & BSIU8127175"
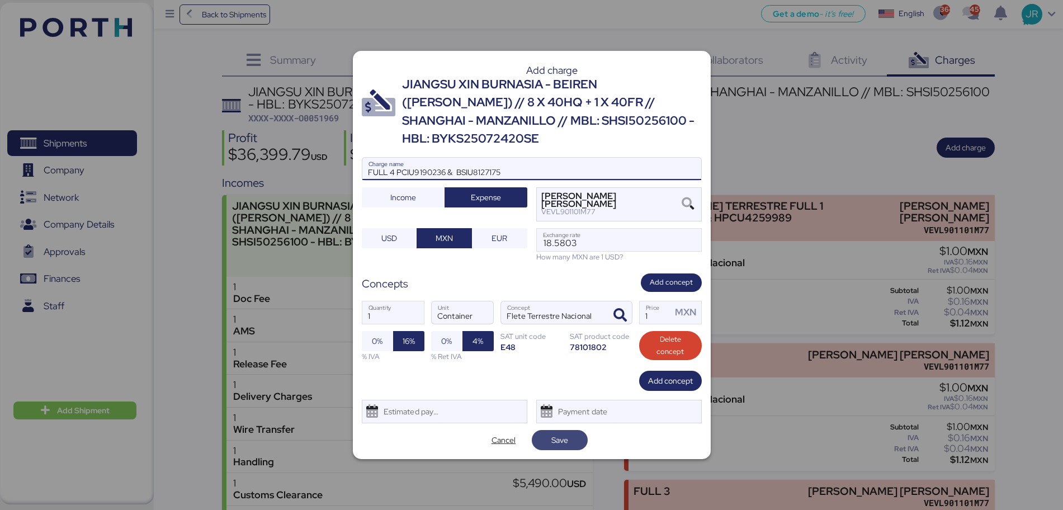
type input "FULL 4 PCIU9190236 & BSIU8127175"
click at [547, 432] on span "Save" at bounding box center [560, 440] width 38 height 16
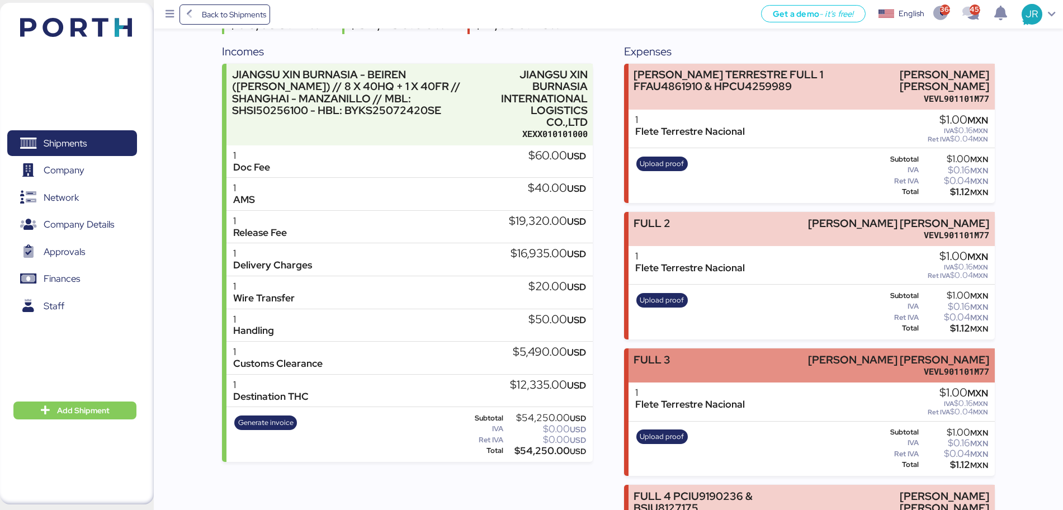
scroll to position [140, 0]
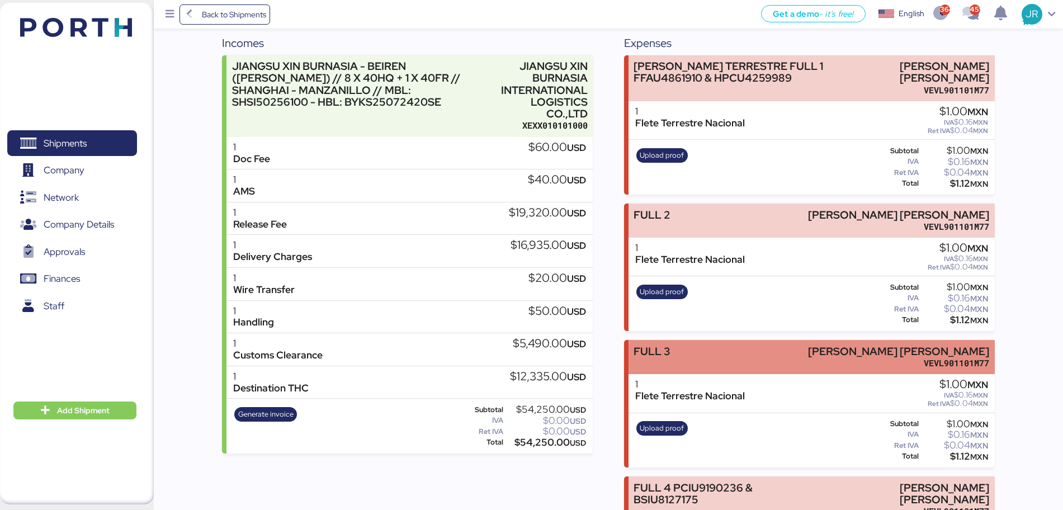
click at [736, 354] on div "FULL 3 [PERSON_NAME] [PERSON_NAME] VEVL901101M77" at bounding box center [811, 357] width 366 height 34
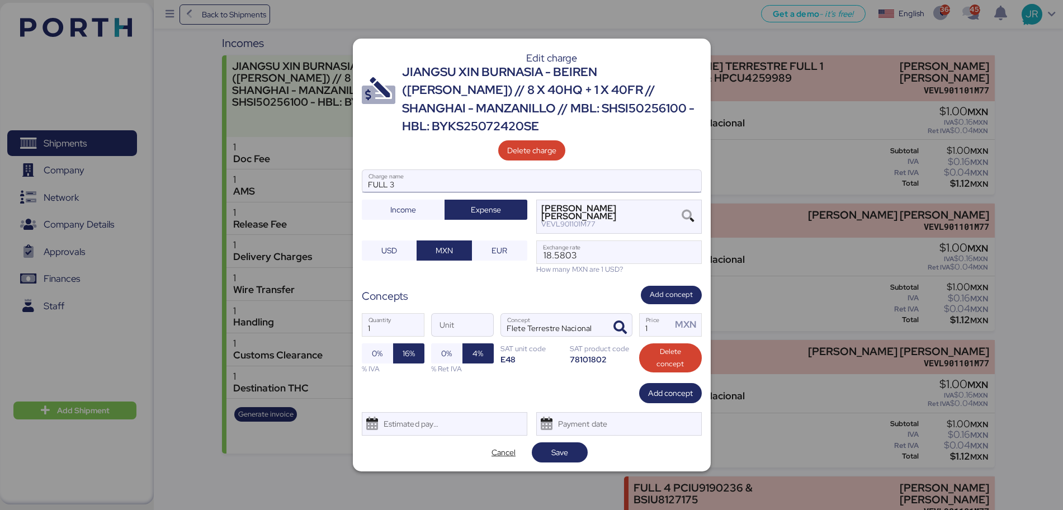
click at [412, 170] on input "FULL 3" at bounding box center [531, 181] width 339 height 22
paste input "PIDU4309773 & PCIU8679330"
type input "FULL 3 PIDU4309773 & PCIU8679330"
click at [558, 448] on span "Save" at bounding box center [559, 452] width 17 height 13
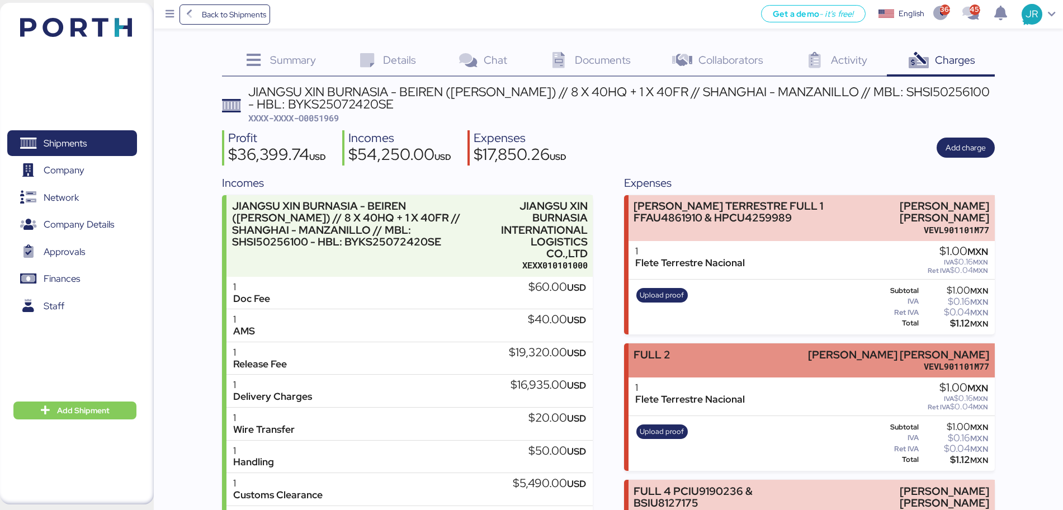
click at [735, 354] on div "FULL 2 [PERSON_NAME] [PERSON_NAME] VEVL901101M77" at bounding box center [811, 360] width 366 height 34
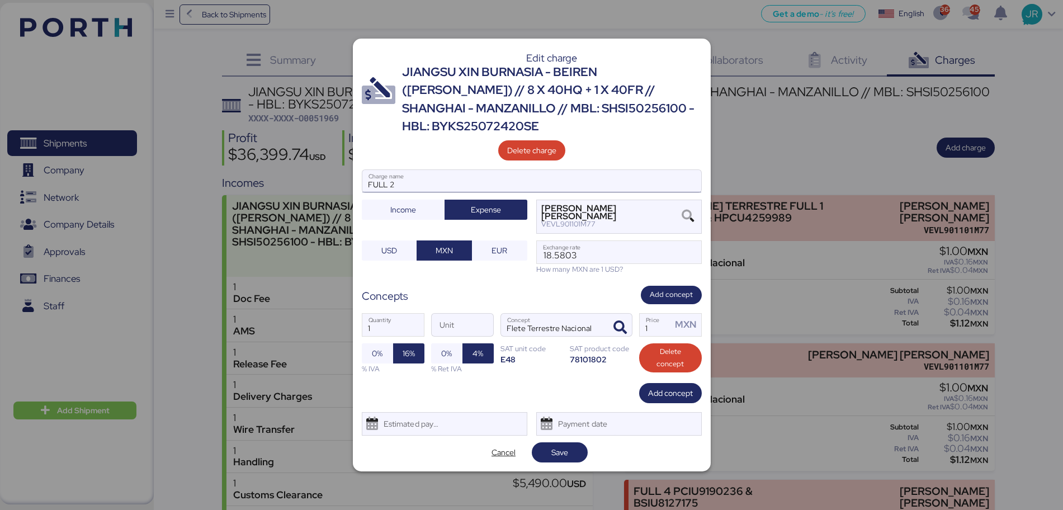
click at [444, 170] on input "FULL 2" at bounding box center [531, 181] width 339 height 22
paste input "PCIU8547102 & PILU8025227"
type input "FULL 2 PCIU8547102 & PILU8025227"
click at [571, 446] on span "Save" at bounding box center [560, 452] width 38 height 16
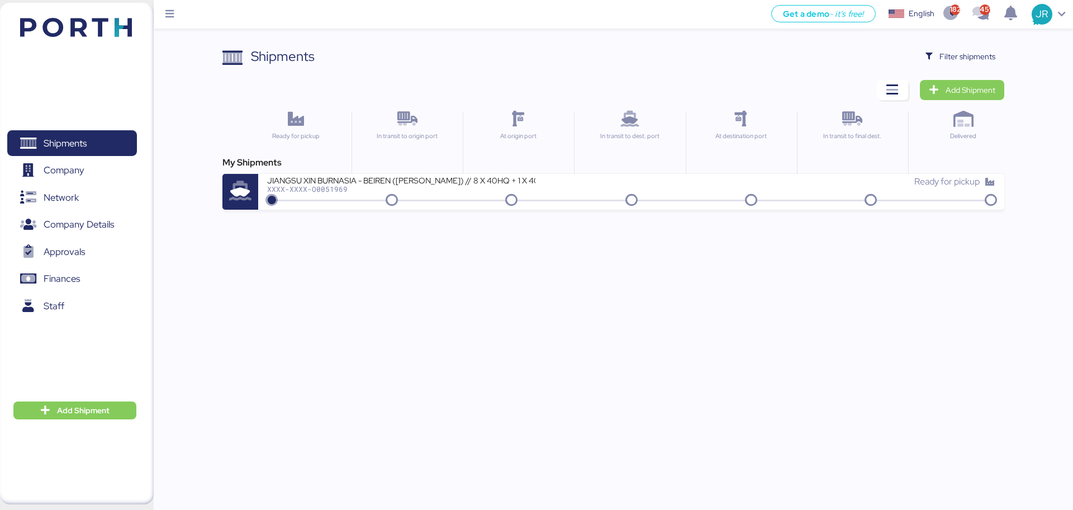
click at [966, 45] on div "Shipments Clear Filters Filter shipments Add Shipment Ready for pickup In trans…" at bounding box center [536, 105] width 1073 height 210
click at [953, 54] on span "Filter shipments" at bounding box center [968, 56] width 56 height 13
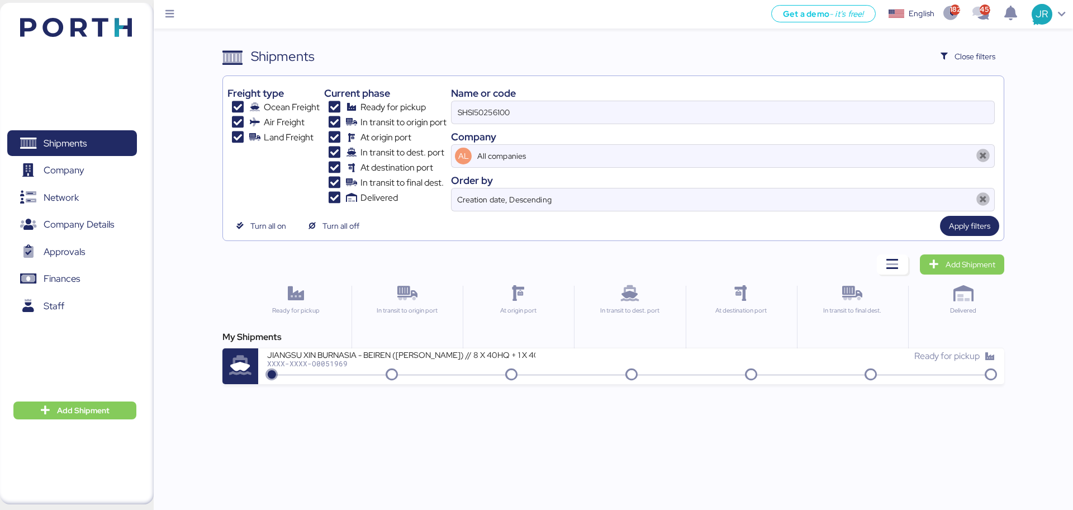
drag, startPoint x: 527, startPoint y: 113, endPoint x: 286, endPoint y: 130, distance: 242.1
click at [288, 130] on div "Freight type Ocean Freight Air Freight Land Freight Current phase Ready for pic…" at bounding box center [614, 146] width 772 height 131
paste input "O0051968"
type input "O0051968"
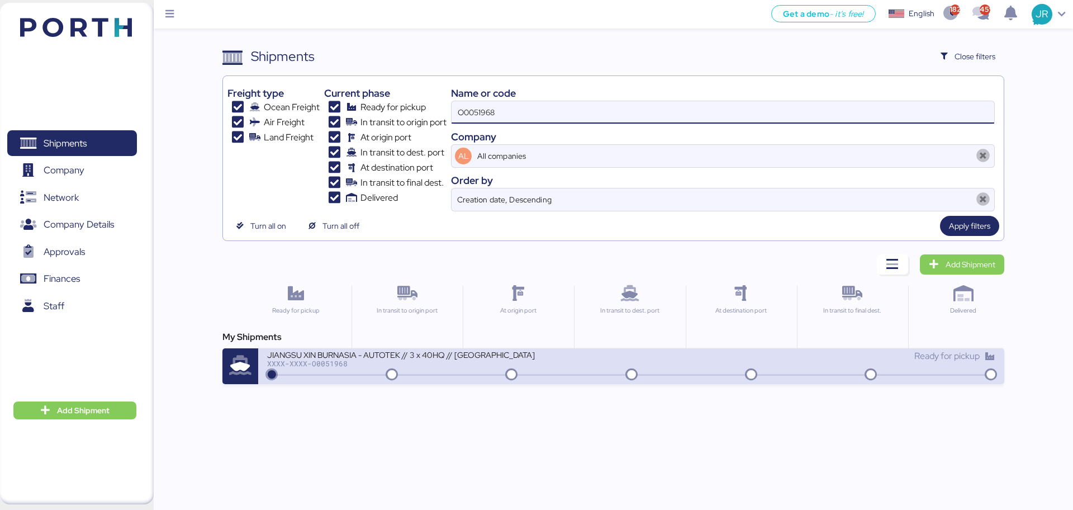
click at [314, 368] on div "JIANGSU XIN BURNASIA - AUTOTEK // 3 x 40HQ // SHANGHAI - MANZANILLO // MBL: SHS…" at bounding box center [449, 361] width 364 height 24
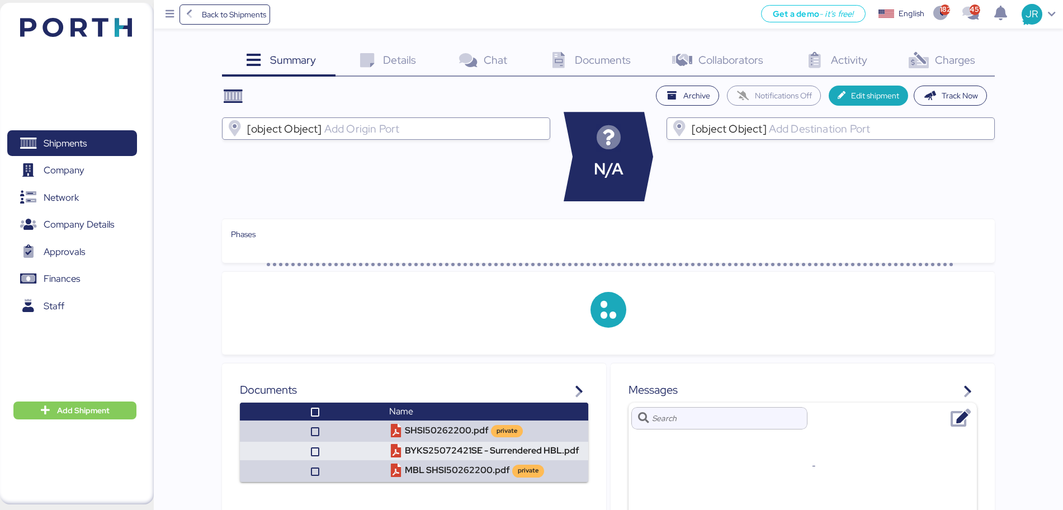
click at [952, 64] on span "Charges" at bounding box center [955, 60] width 40 height 15
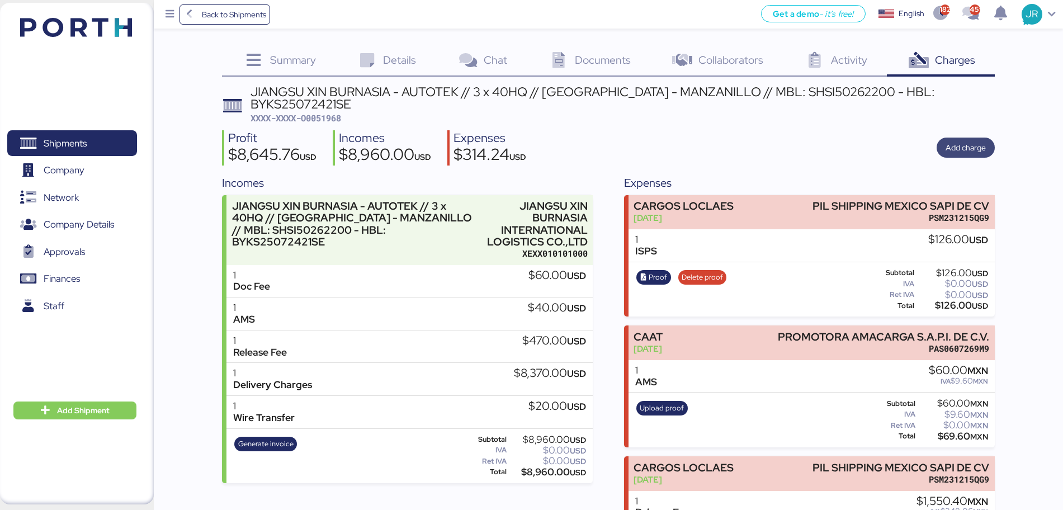
click at [956, 141] on span "Add charge" at bounding box center [965, 147] width 40 height 13
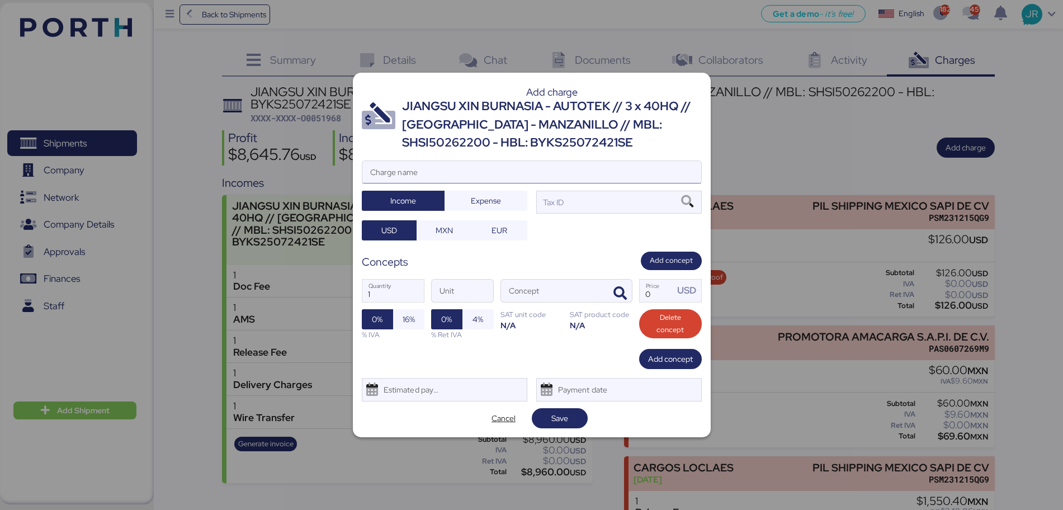
click at [436, 162] on input "Charge name" at bounding box center [531, 172] width 339 height 22
type input "full"
click at [483, 202] on span "Expense" at bounding box center [486, 200] width 30 height 13
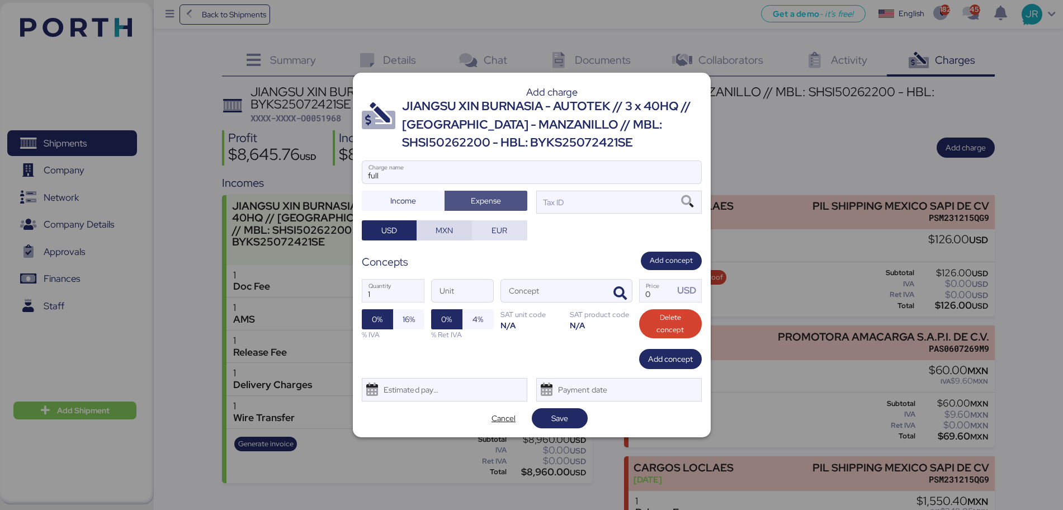
drag, startPoint x: 448, startPoint y: 225, endPoint x: 488, endPoint y: 220, distance: 39.9
click at [447, 225] on span "MXN" at bounding box center [444, 230] width 17 height 13
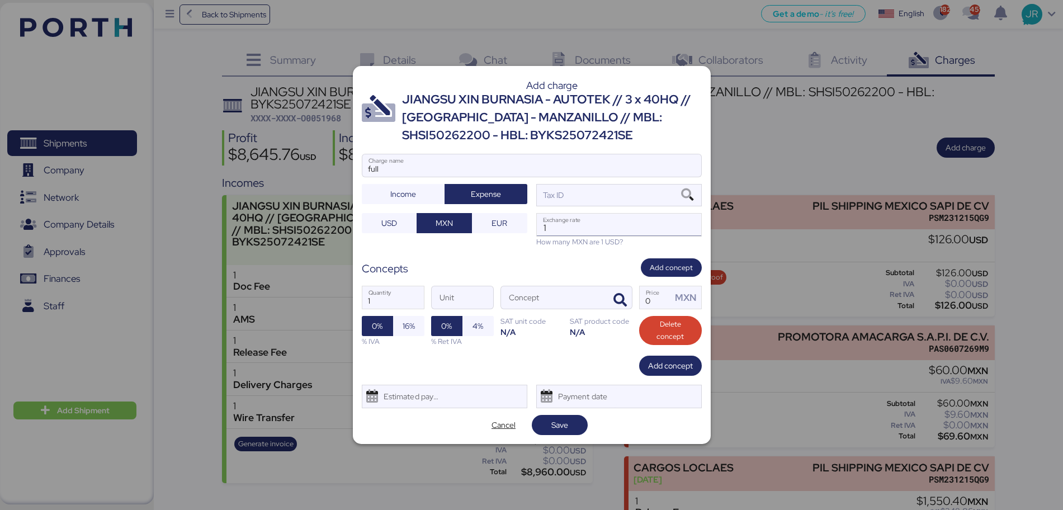
click at [572, 226] on input "1" at bounding box center [619, 225] width 164 height 22
paste input "18.5803"
type input "18.5803"
click at [694, 193] on icon at bounding box center [687, 195] width 19 height 12
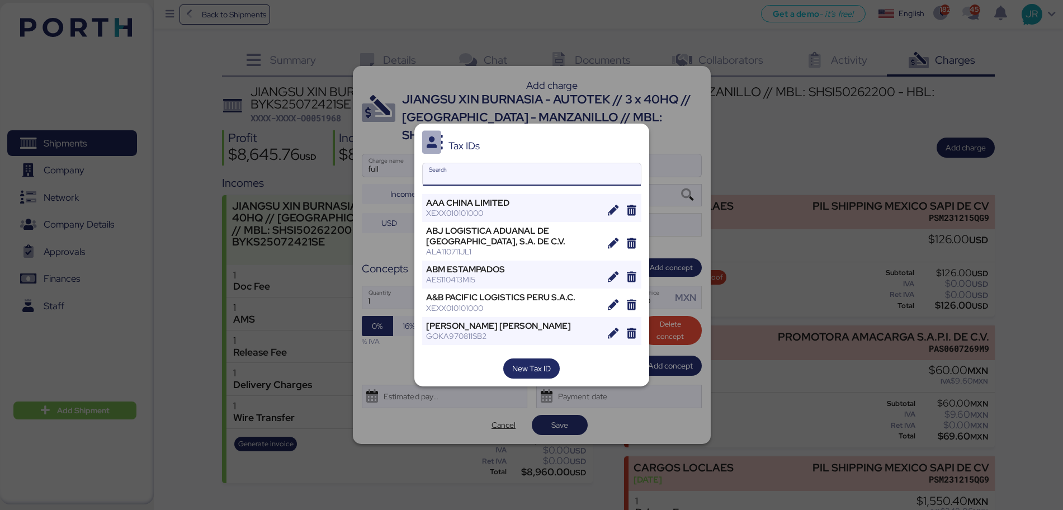
click at [461, 172] on input "Search" at bounding box center [532, 174] width 218 height 22
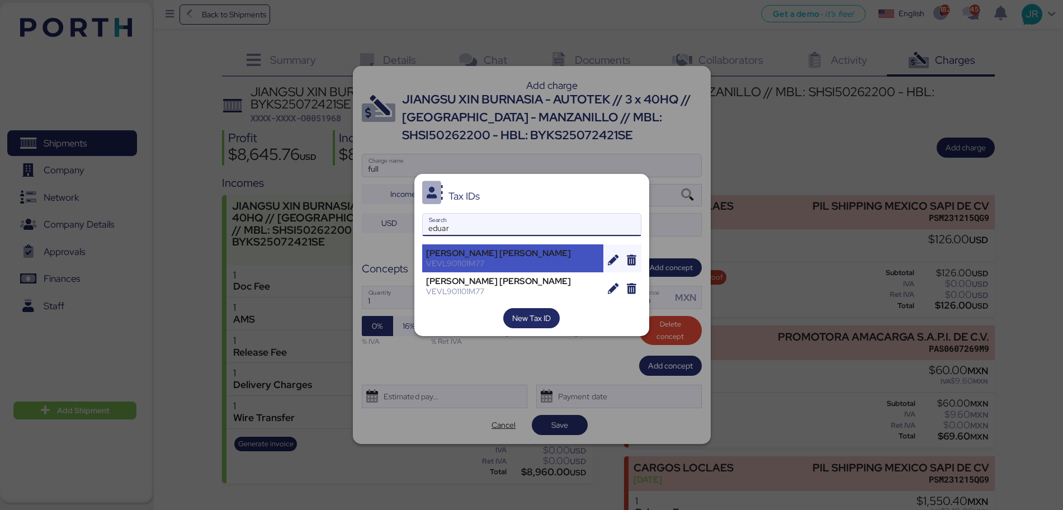
type input "eduar"
click at [491, 253] on div "[PERSON_NAME] [PERSON_NAME]" at bounding box center [513, 253] width 174 height 10
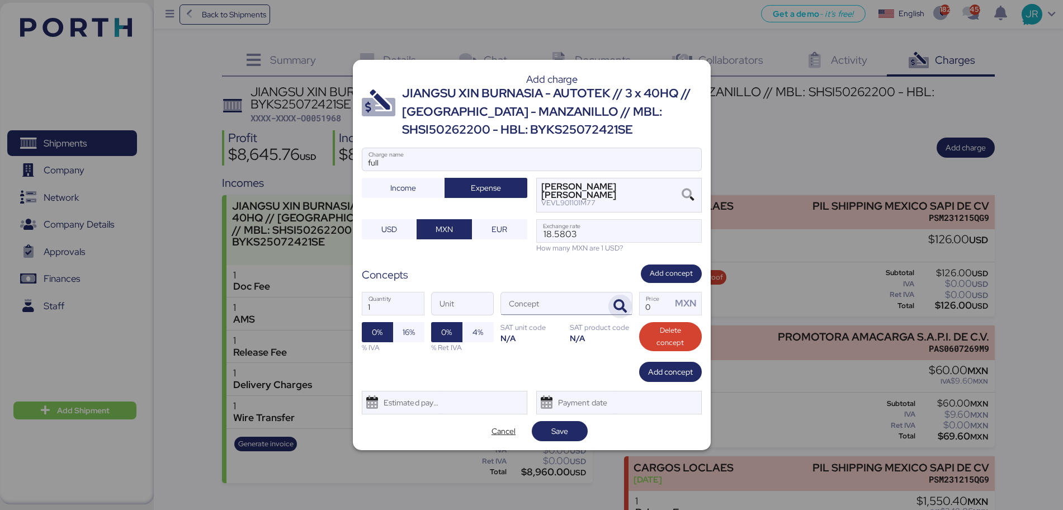
click at [617, 303] on icon "button" at bounding box center [619, 306] width 13 height 13
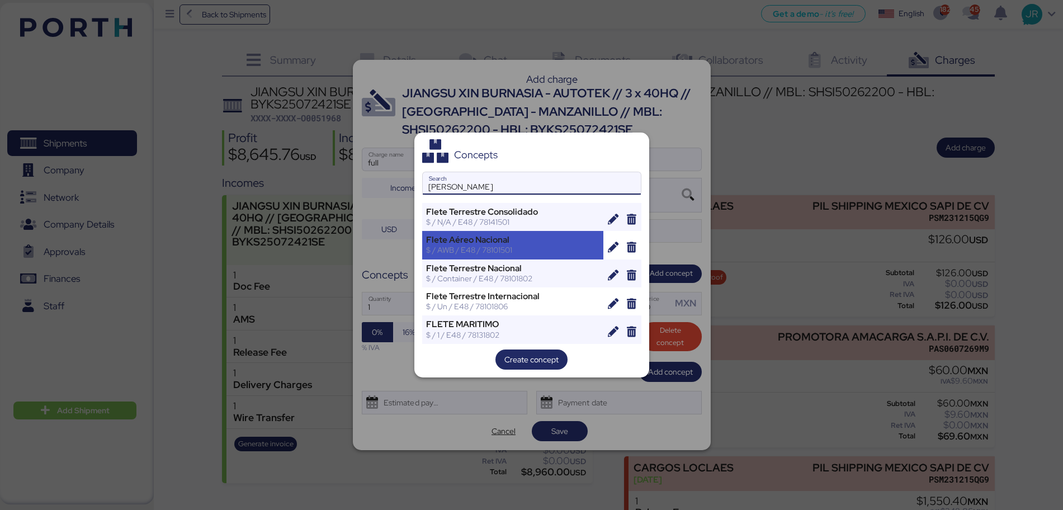
type input "flete"
click at [473, 253] on div "$ / AWB / E48 / 78101501" at bounding box center [513, 250] width 174 height 10
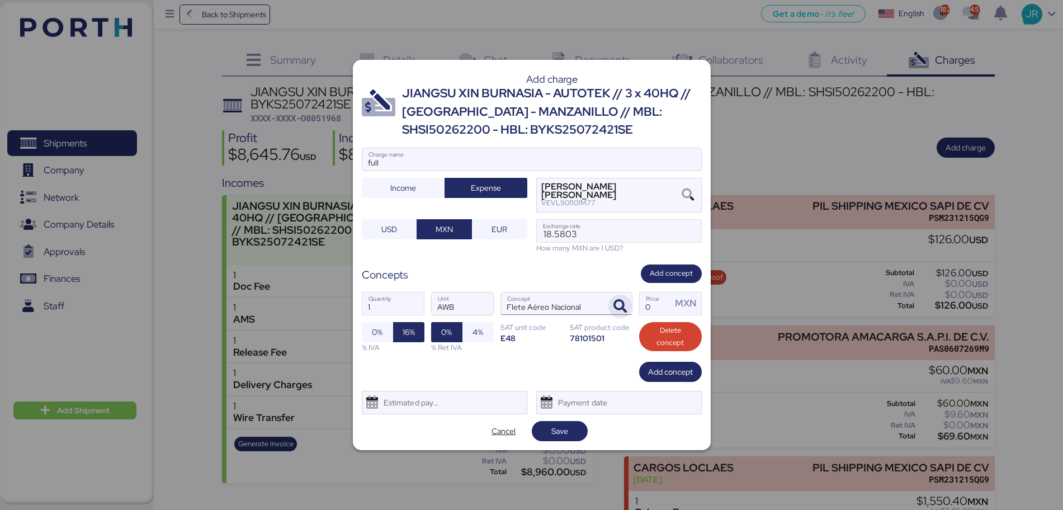
click at [618, 309] on icon "button" at bounding box center [619, 306] width 13 height 13
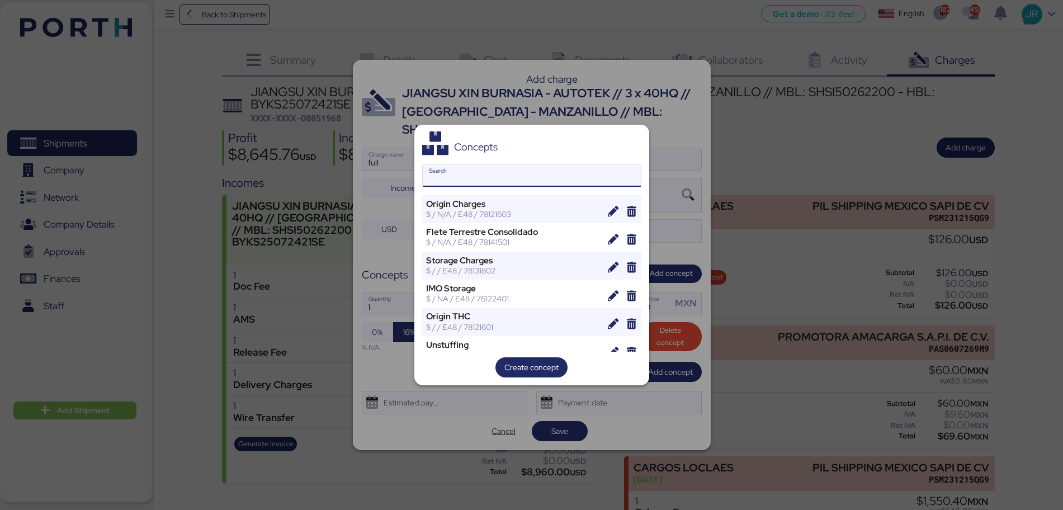
click at [452, 169] on input "Search" at bounding box center [532, 175] width 218 height 22
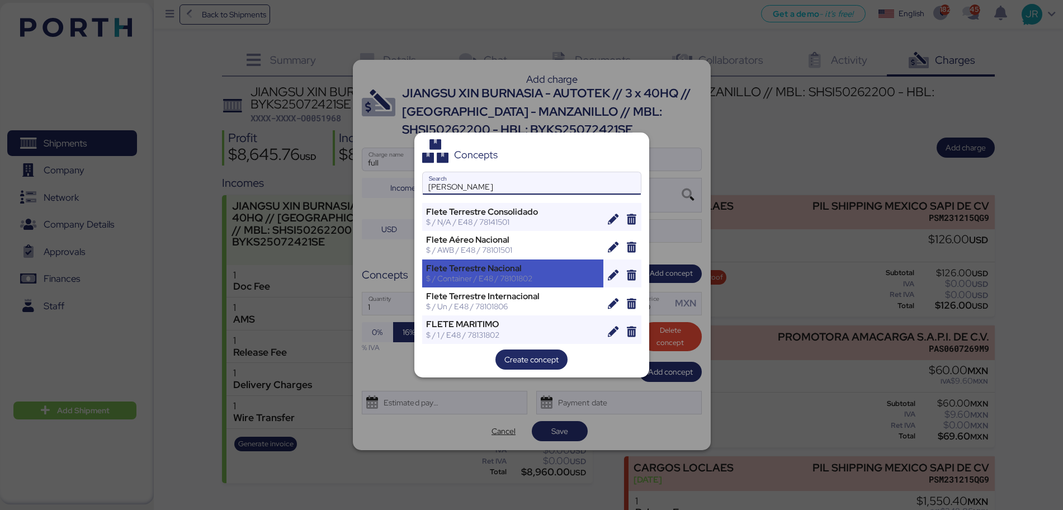
type input "flete"
click at [486, 272] on div "Flete Terrestre Nacional" at bounding box center [513, 268] width 174 height 10
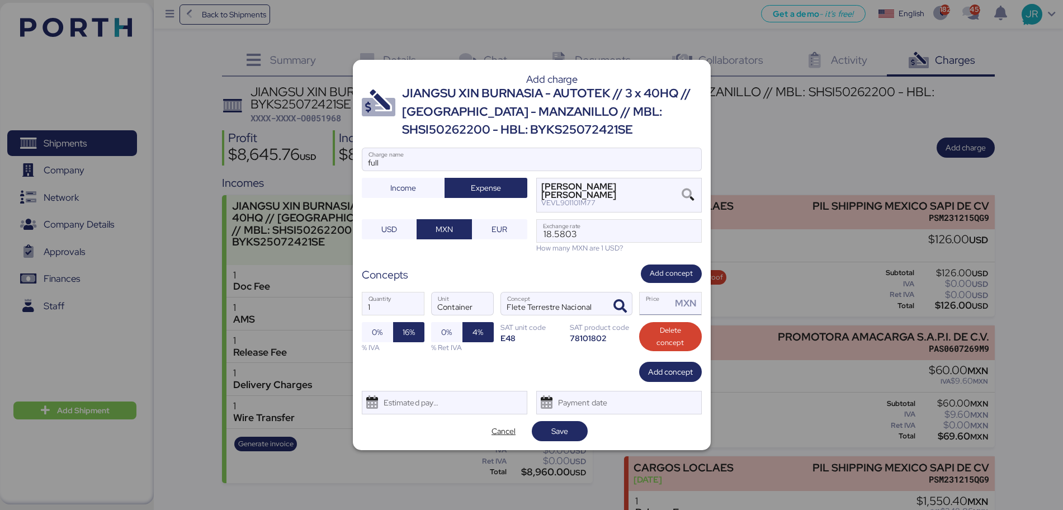
click at [655, 303] on input "Price MXN" at bounding box center [656, 303] width 32 height 22
type input "1"
click at [559, 433] on span "Save" at bounding box center [559, 430] width 17 height 13
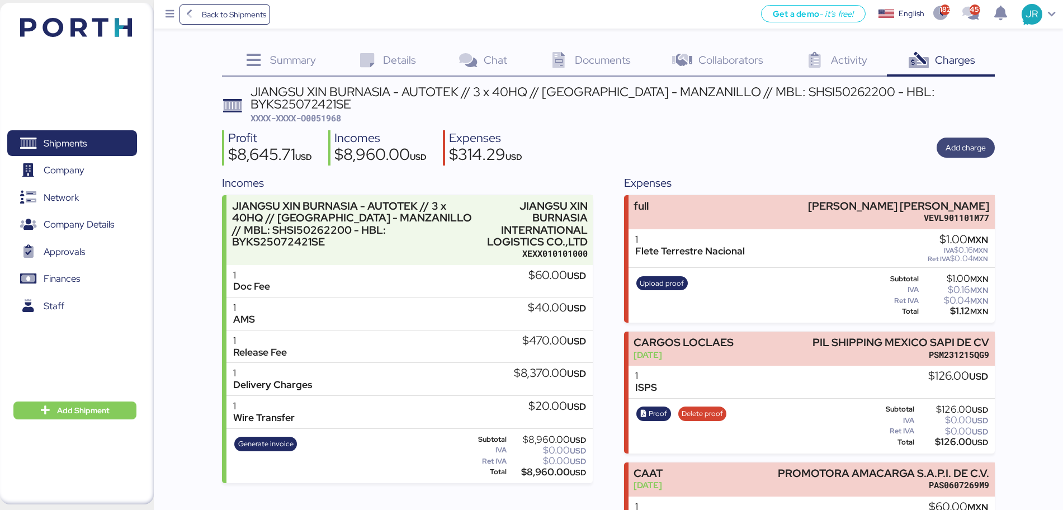
click at [967, 141] on span "Add charge" at bounding box center [965, 147] width 40 height 13
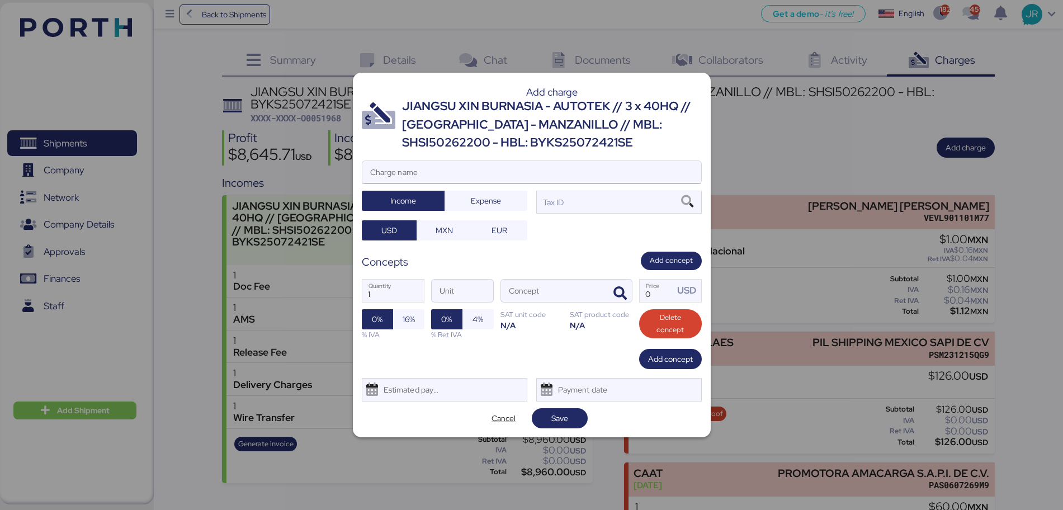
click at [467, 175] on input "Charge name" at bounding box center [531, 172] width 339 height 22
type input "SENCILLO"
click at [479, 198] on span "Expense" at bounding box center [486, 200] width 30 height 13
click at [462, 226] on span "MXN" at bounding box center [443, 231] width 37 height 16
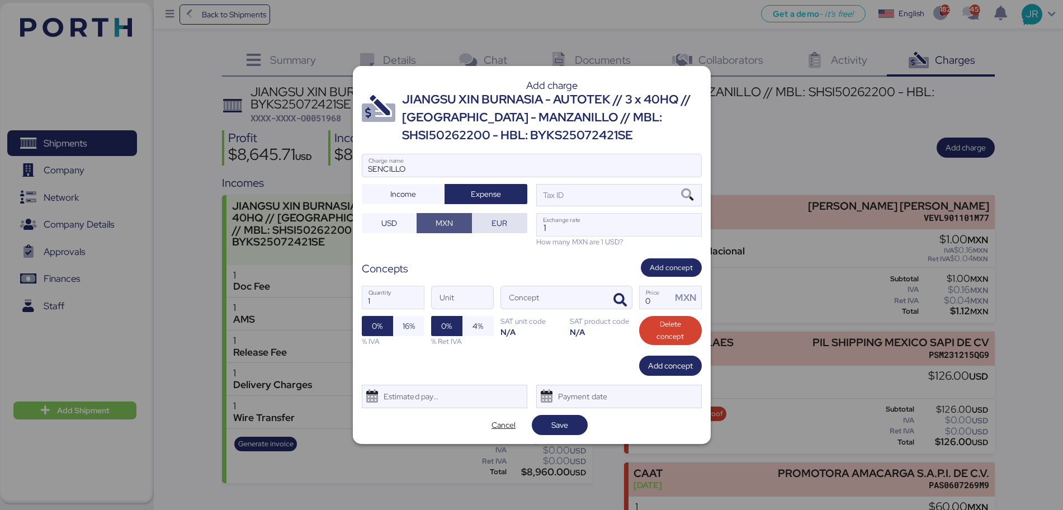
click at [602, 226] on input "1" at bounding box center [619, 225] width 164 height 22
paste input "18.5803"
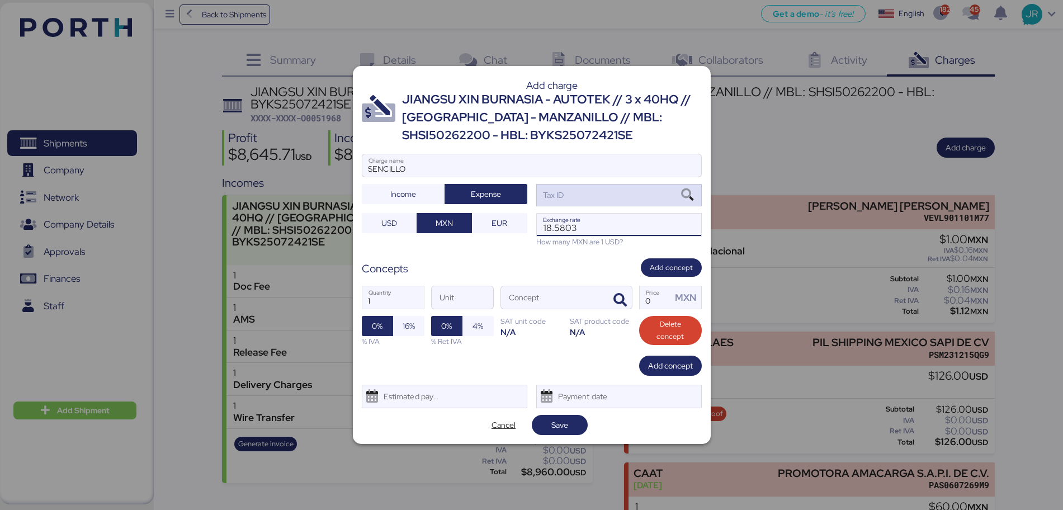
type input "18.5803"
click at [689, 194] on icon at bounding box center [687, 195] width 19 height 12
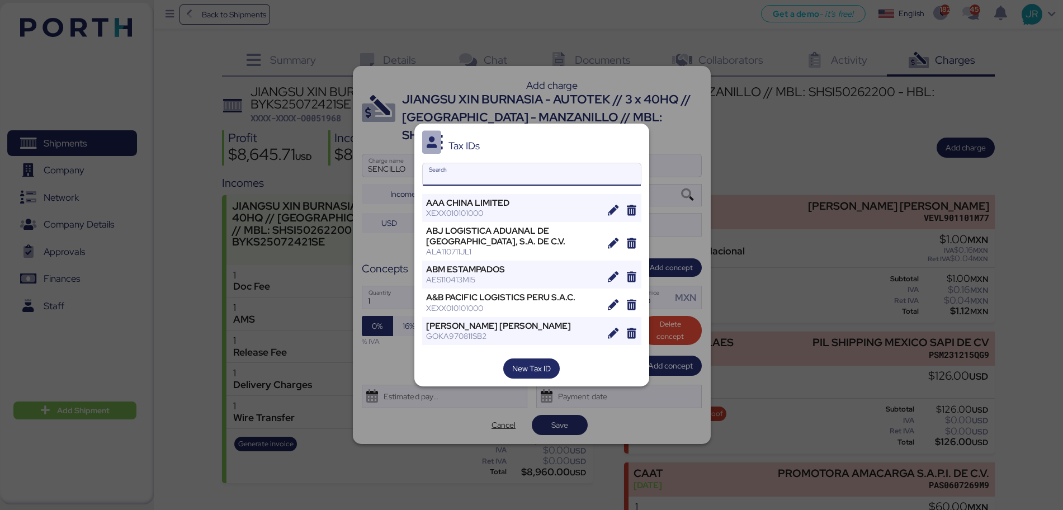
click at [460, 178] on input "Search" at bounding box center [532, 174] width 218 height 22
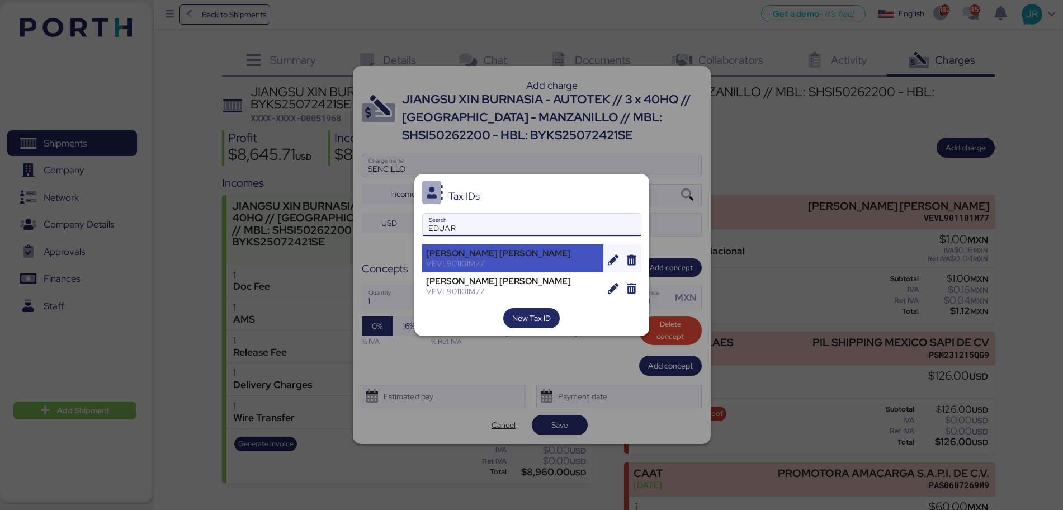
type input "EDUAR"
click at [475, 261] on div "VEVL901101M77" at bounding box center [513, 263] width 174 height 10
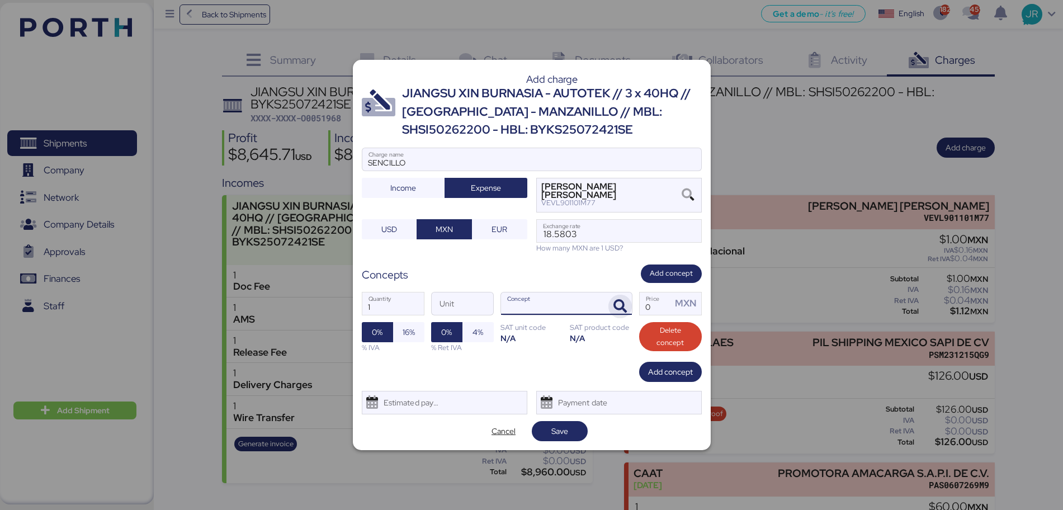
click at [618, 306] on icon "button" at bounding box center [619, 306] width 13 height 13
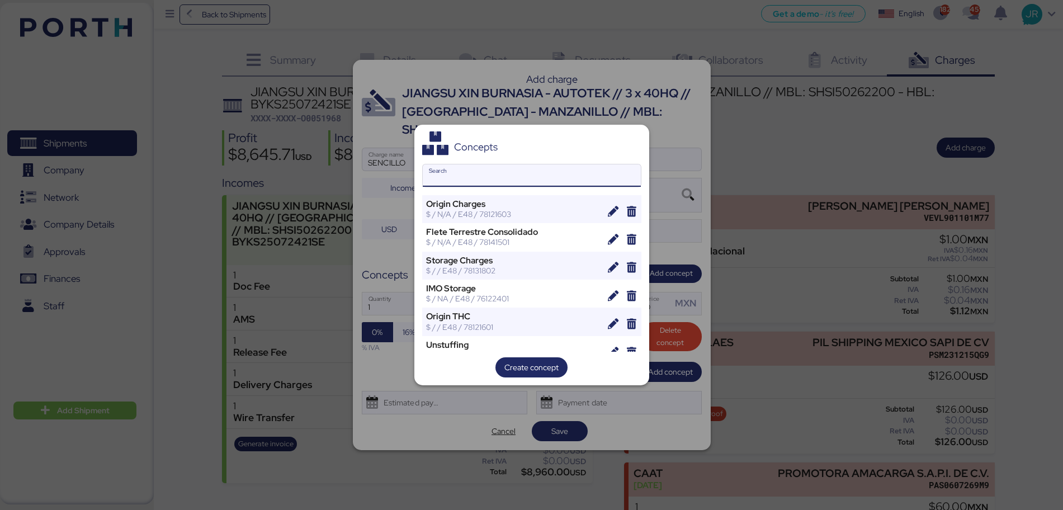
click at [500, 182] on input "Search" at bounding box center [532, 175] width 218 height 22
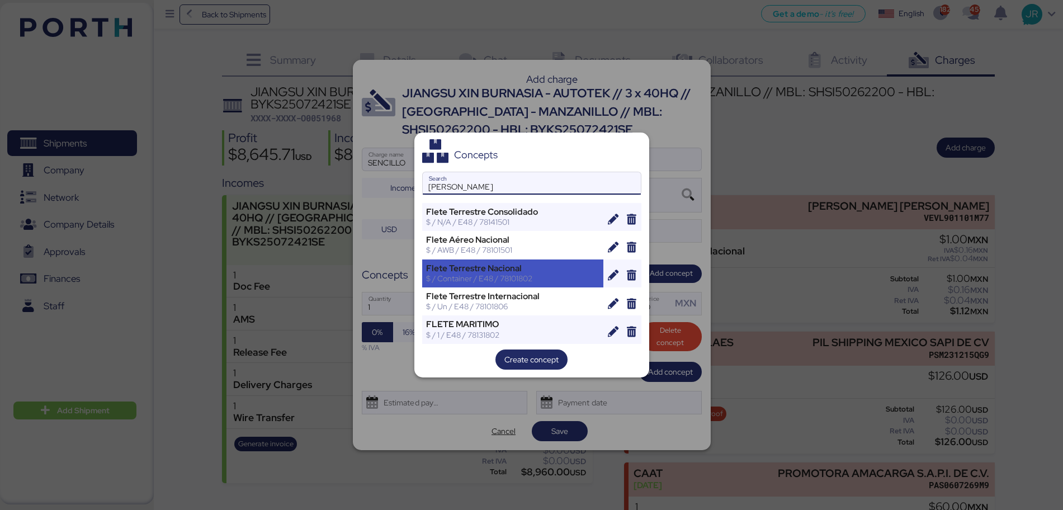
type input "[PERSON_NAME]"
click at [526, 275] on div "$ / Container / E48 / 78101802" at bounding box center [513, 278] width 174 height 10
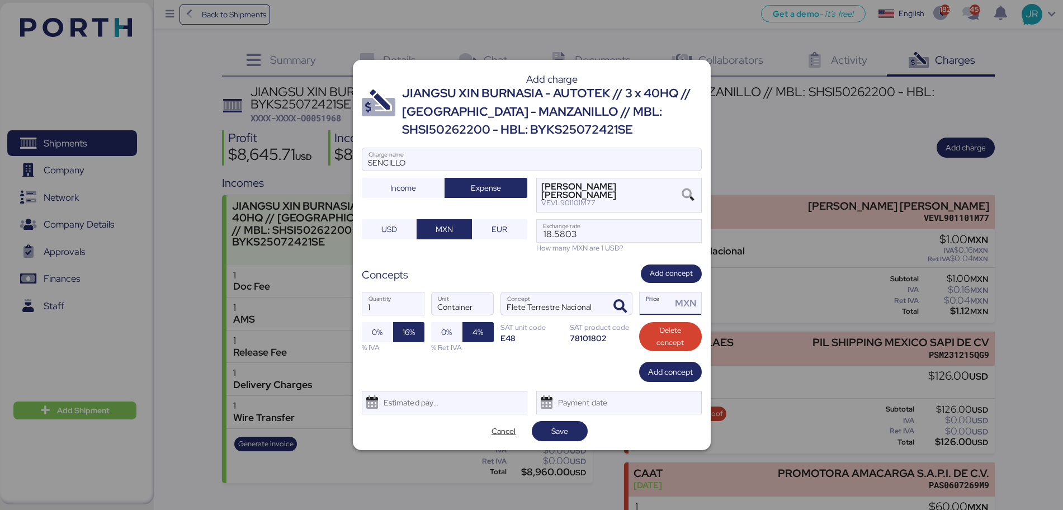
click at [649, 309] on input "Price MXN" at bounding box center [656, 303] width 32 height 22
type input "1"
click at [550, 435] on span "Save" at bounding box center [560, 431] width 38 height 16
